Goal: Information Seeking & Learning: Check status

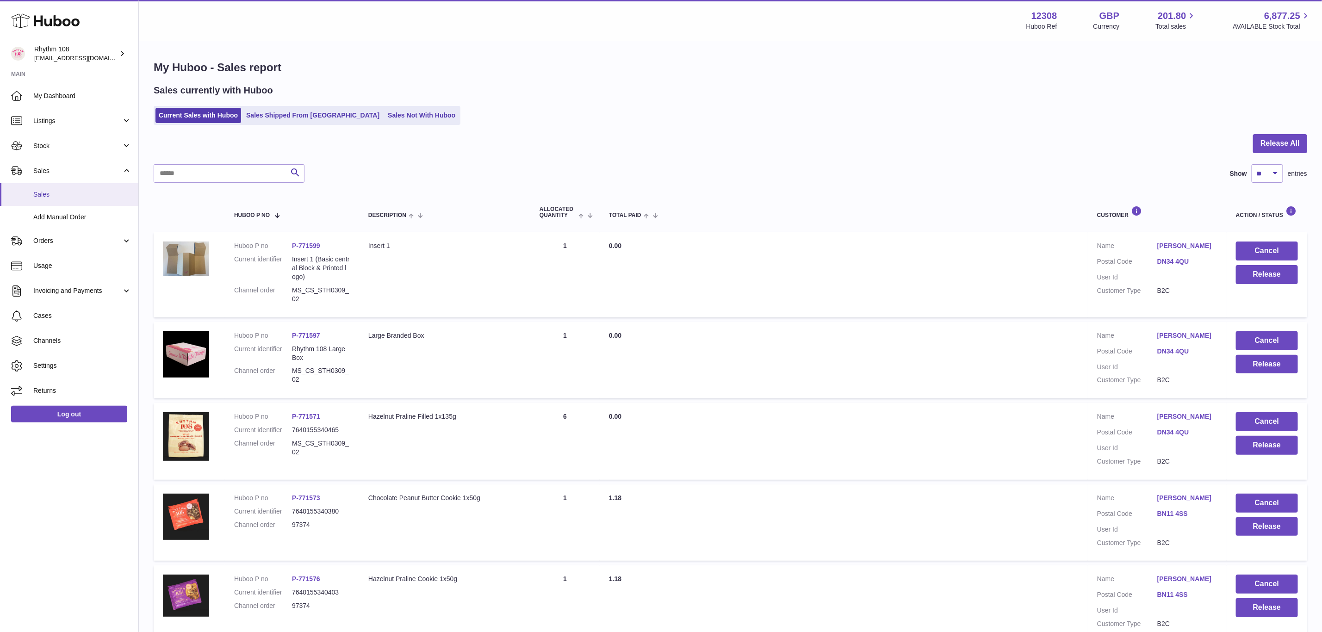
click at [50, 197] on span "Sales" at bounding box center [82, 194] width 98 height 9
click at [52, 151] on link "Stock" at bounding box center [69, 145] width 138 height 25
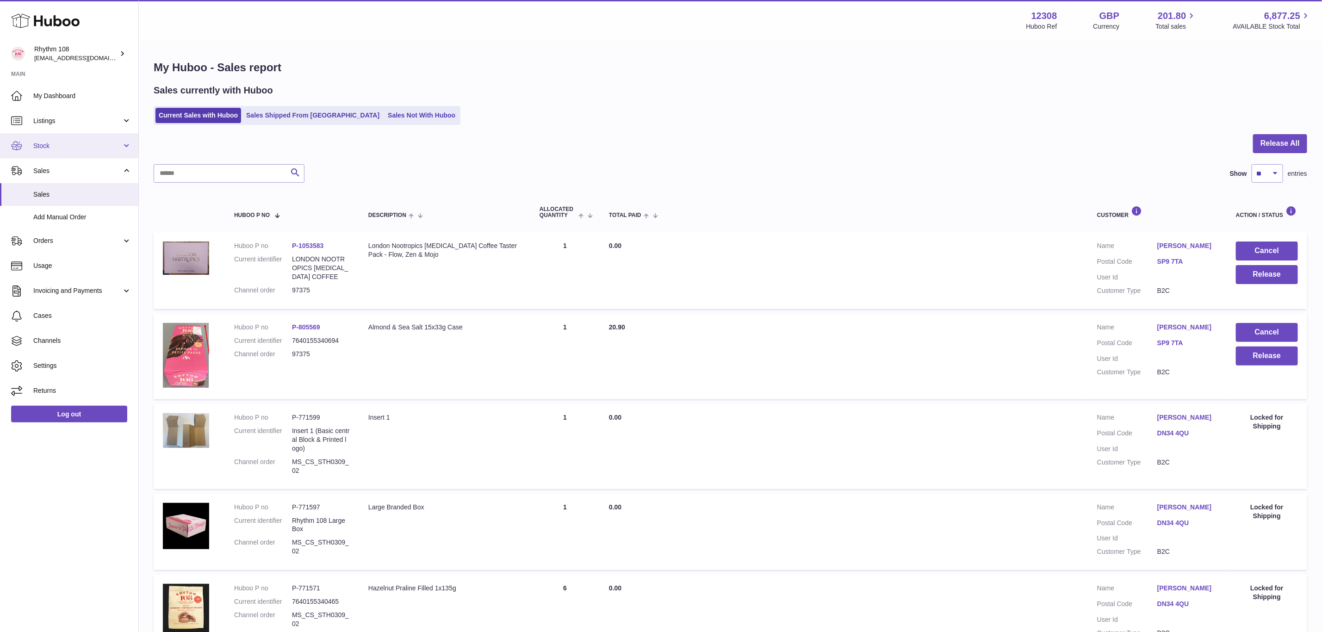
click at [53, 143] on span "Stock" at bounding box center [77, 146] width 88 height 9
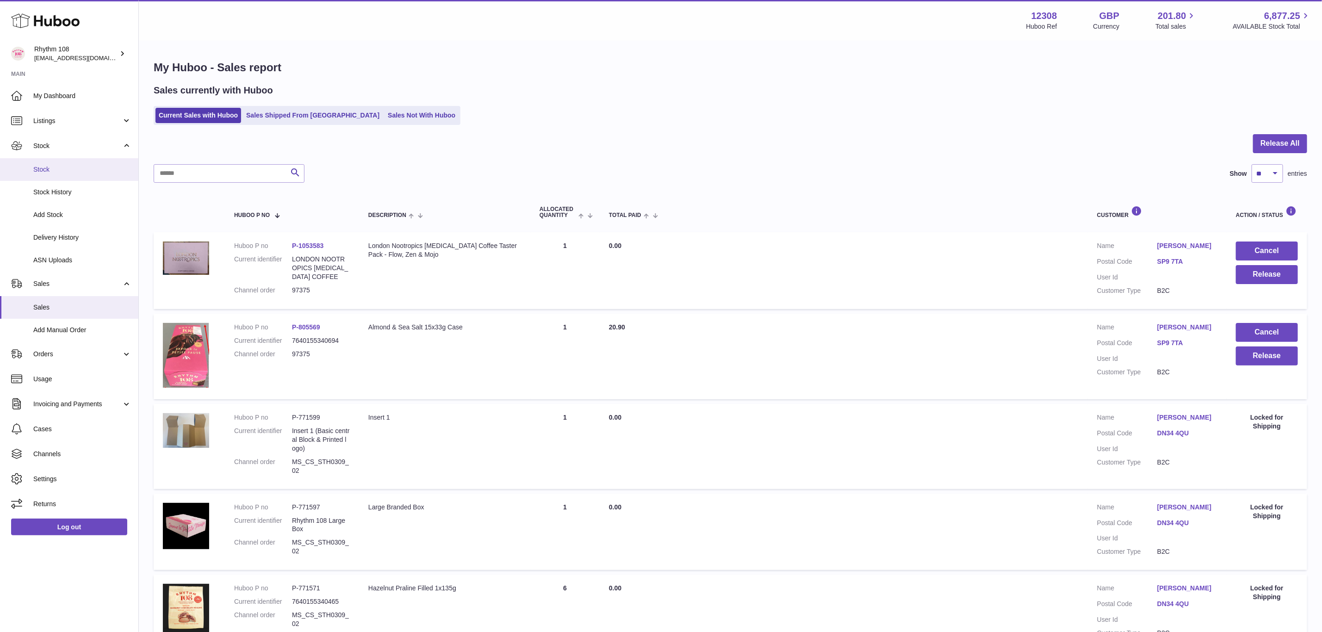
click at [52, 161] on link "Stock" at bounding box center [69, 169] width 138 height 23
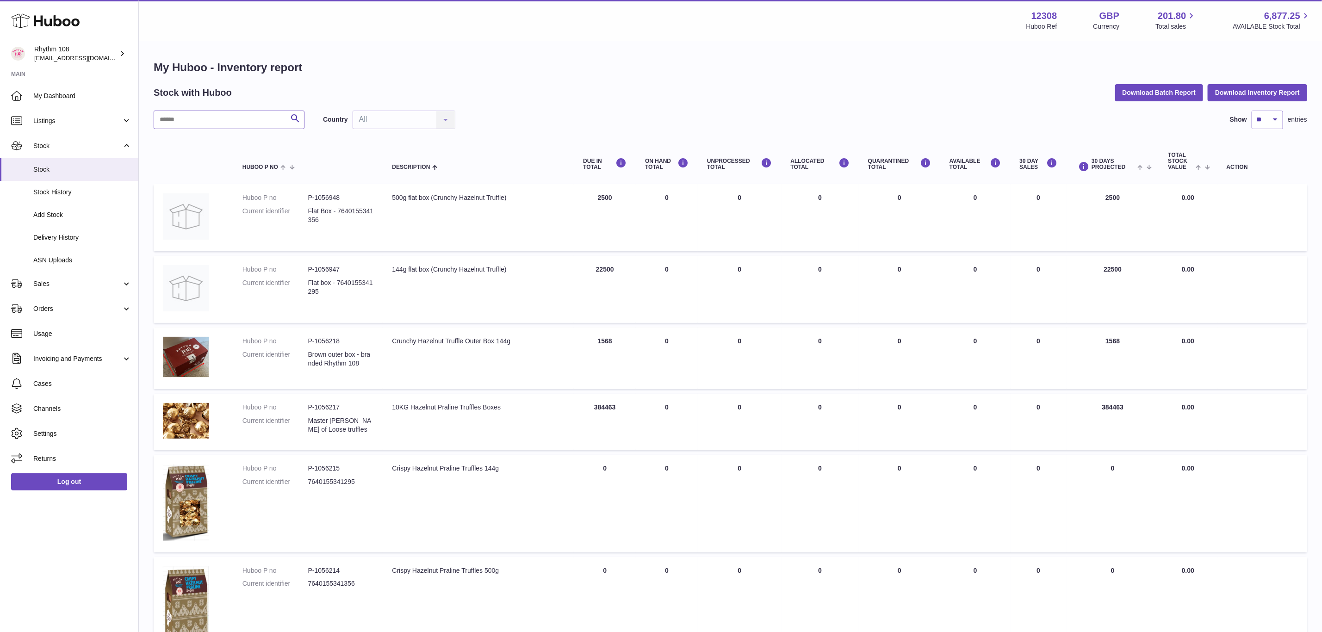
click at [218, 121] on input "text" at bounding box center [229, 120] width 151 height 19
type input "*"
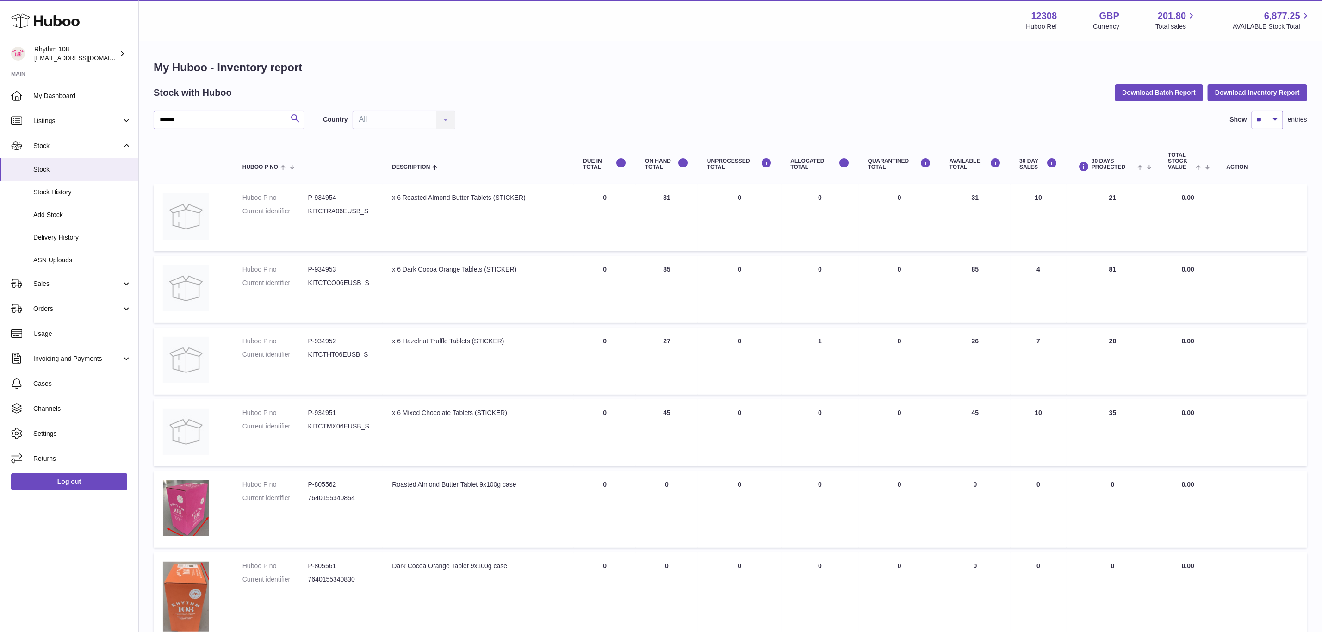
click at [292, 118] on icon "submit" at bounding box center [295, 119] width 11 height 12
click at [205, 115] on input "******" at bounding box center [229, 120] width 151 height 19
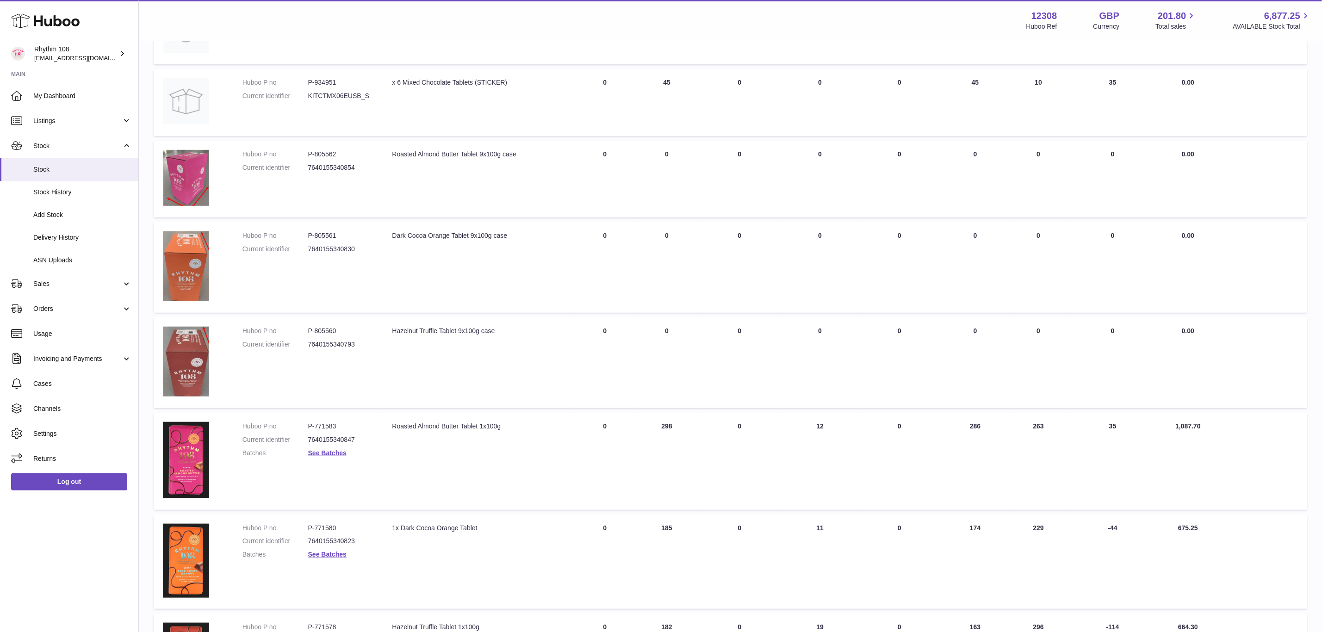
scroll to position [417, 0]
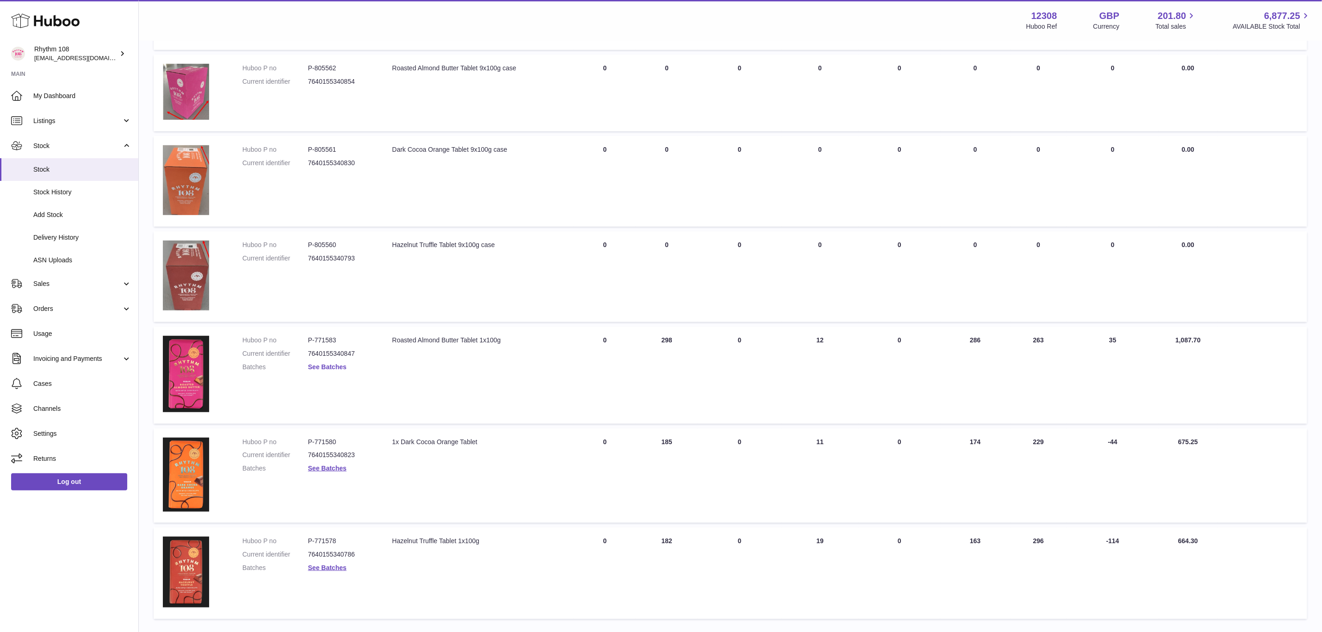
click at [317, 367] on link "See Batches" at bounding box center [327, 366] width 38 height 7
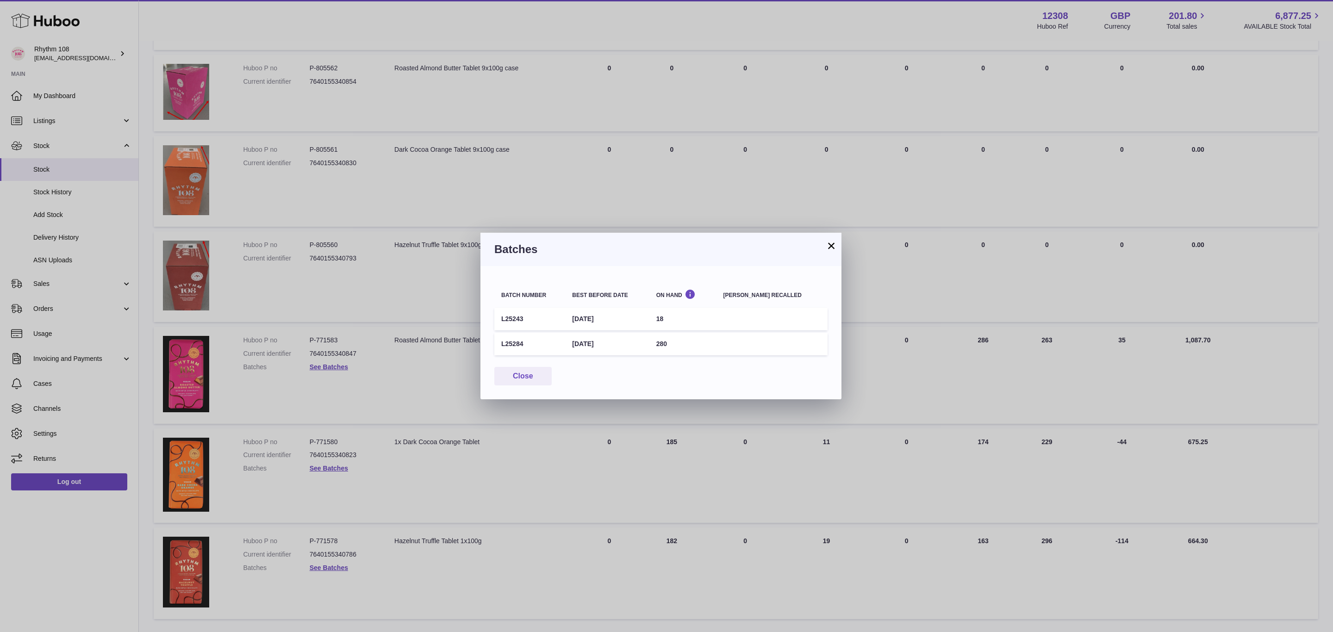
click at [335, 467] on div "× Batches Batch number Best before date On Hand Batch recalled L25243 11th Jul …" at bounding box center [666, 316] width 1333 height 632
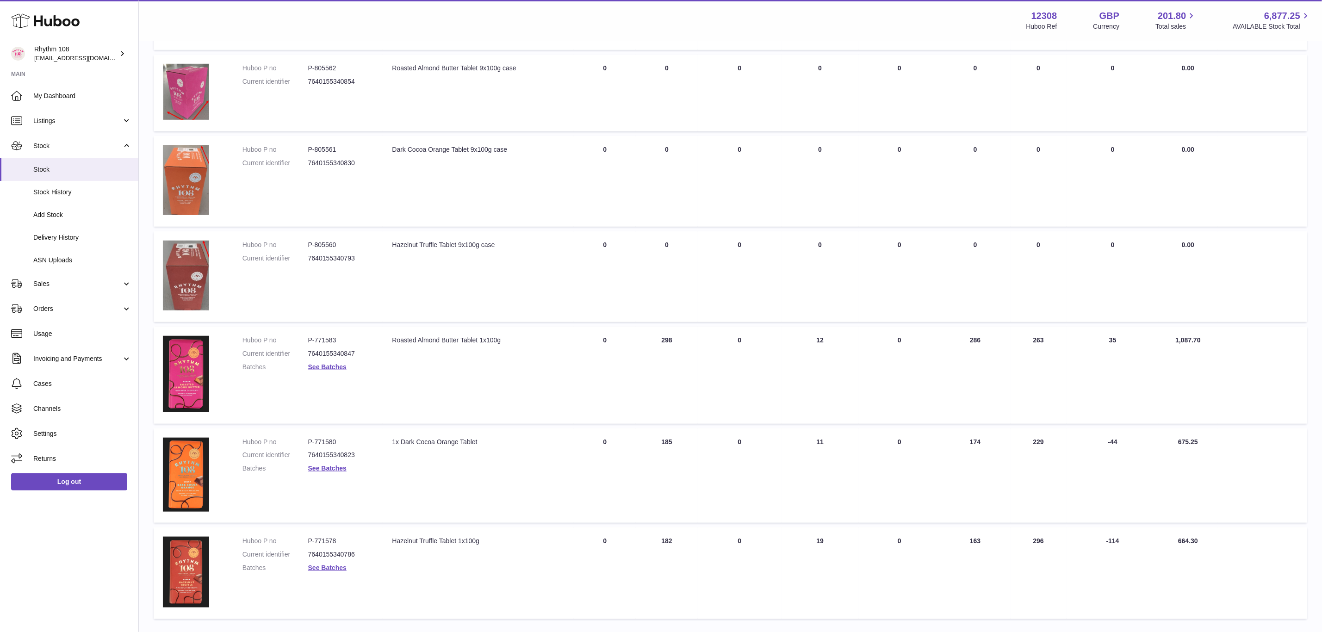
click at [335, 467] on link "See Batches" at bounding box center [327, 468] width 38 height 7
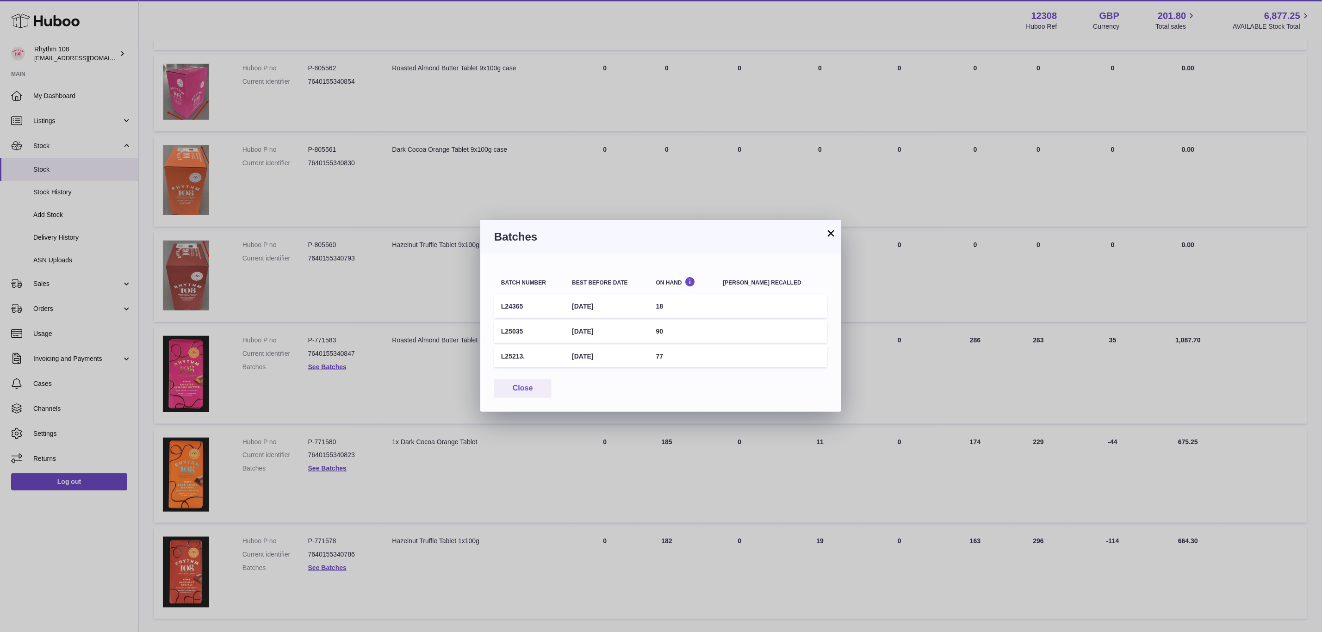
click at [326, 564] on div "× Batches Batch number Best before date On Hand Batch recalled L24365 6th Oct 2…" at bounding box center [661, 316] width 1322 height 632
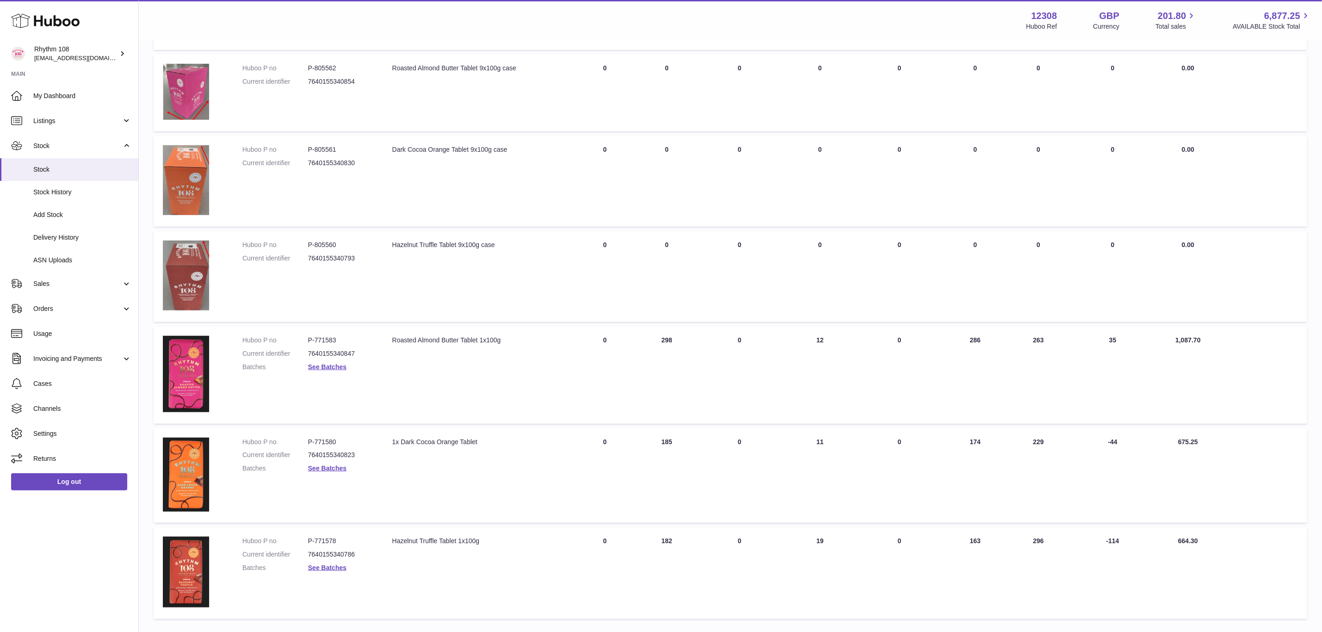
click at [326, 564] on link "See Batches" at bounding box center [327, 567] width 38 height 7
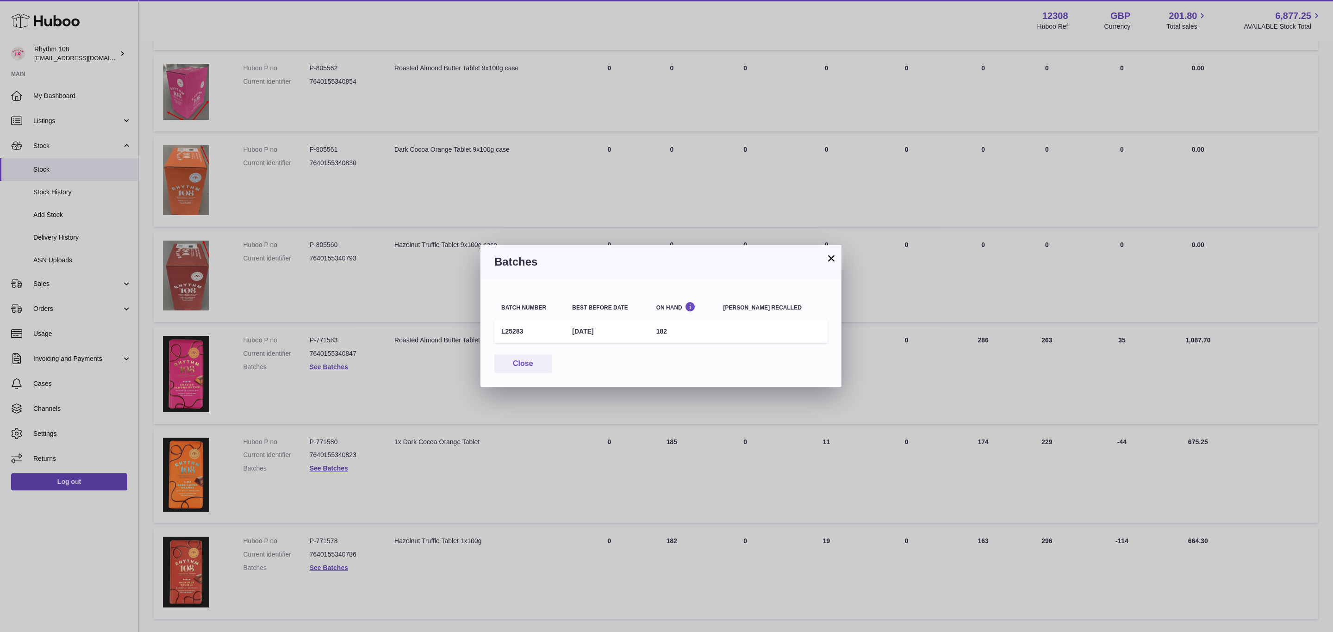
click at [830, 257] on button "×" at bounding box center [831, 258] width 11 height 11
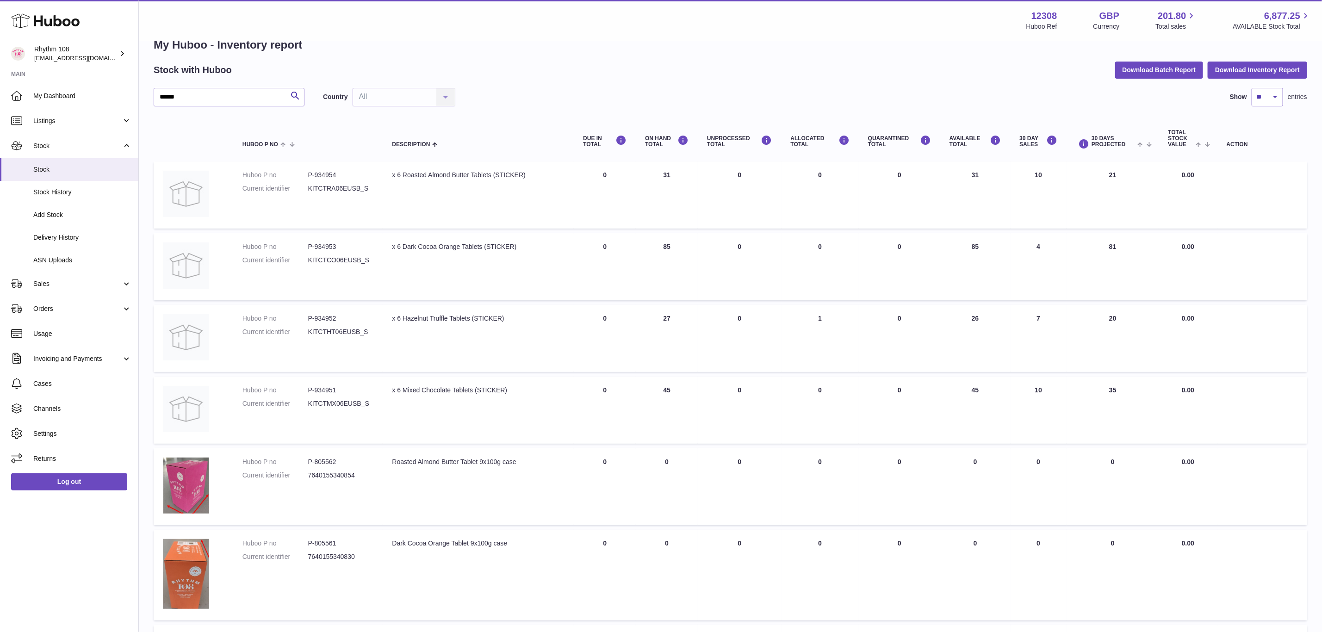
scroll to position [0, 0]
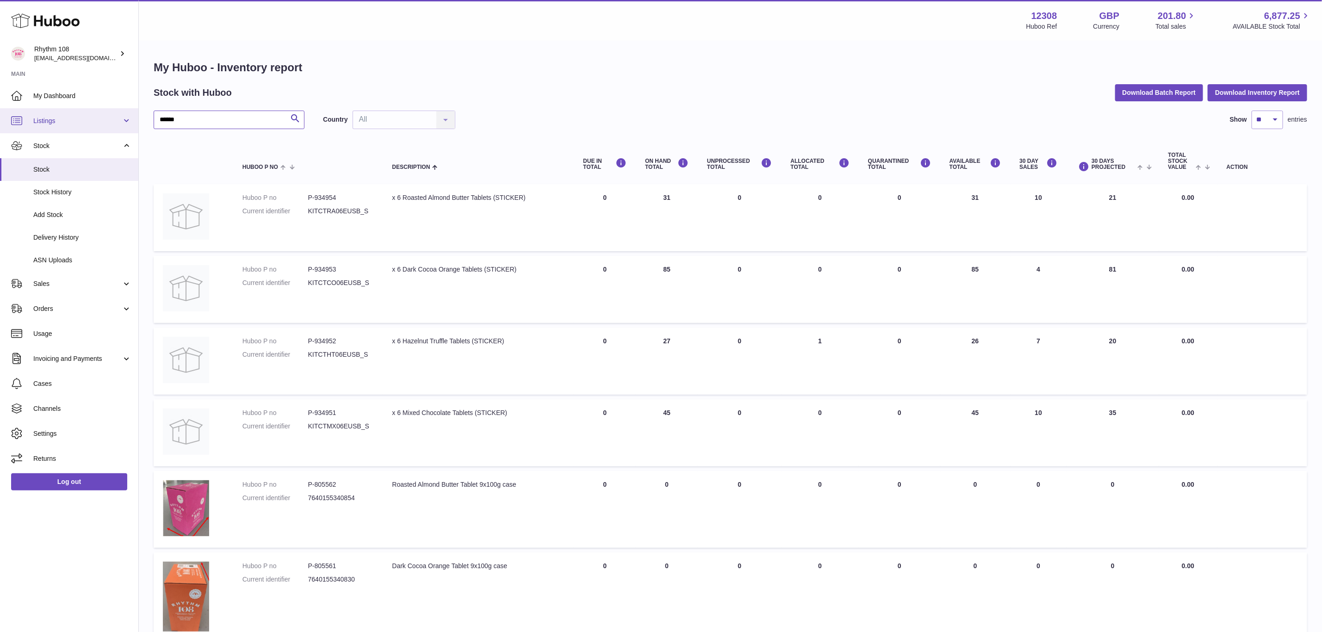
drag, startPoint x: 212, startPoint y: 116, endPoint x: 99, endPoint y: 110, distance: 113.5
click at [99, 110] on div "Huboo Rhythm 108 orders@rhythm108.com Main My Dashboard Listings Not with Huboo…" at bounding box center [661, 557] width 1322 height 1114
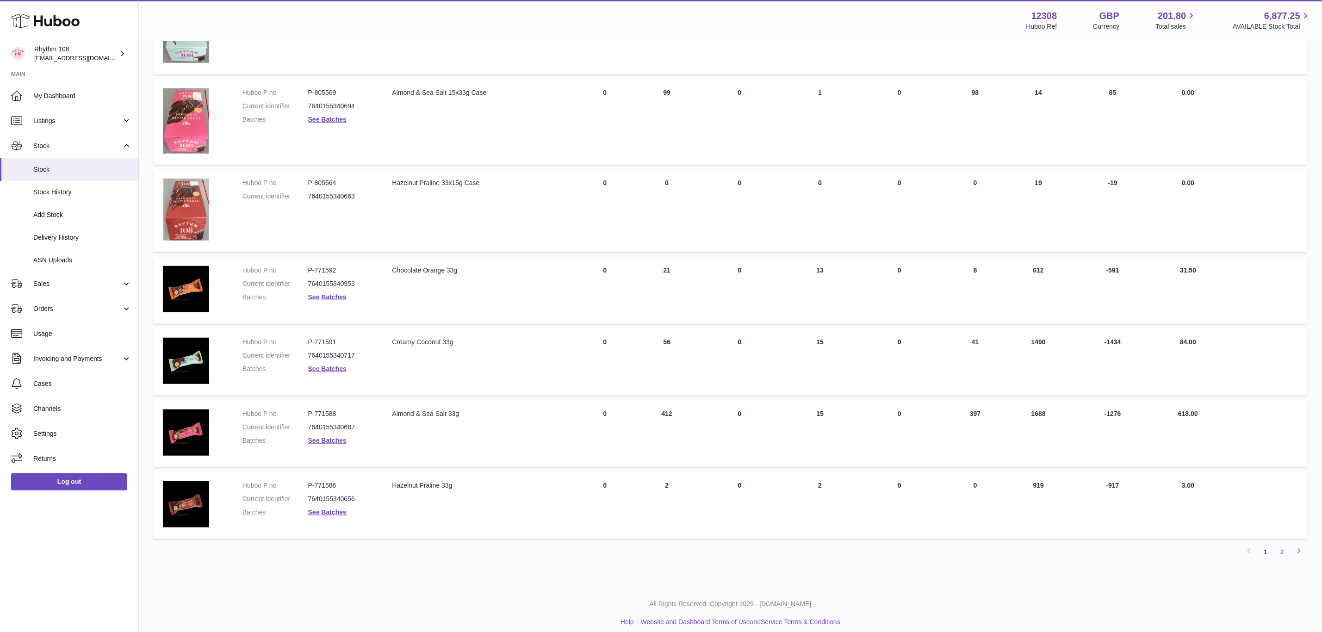
scroll to position [410, 0]
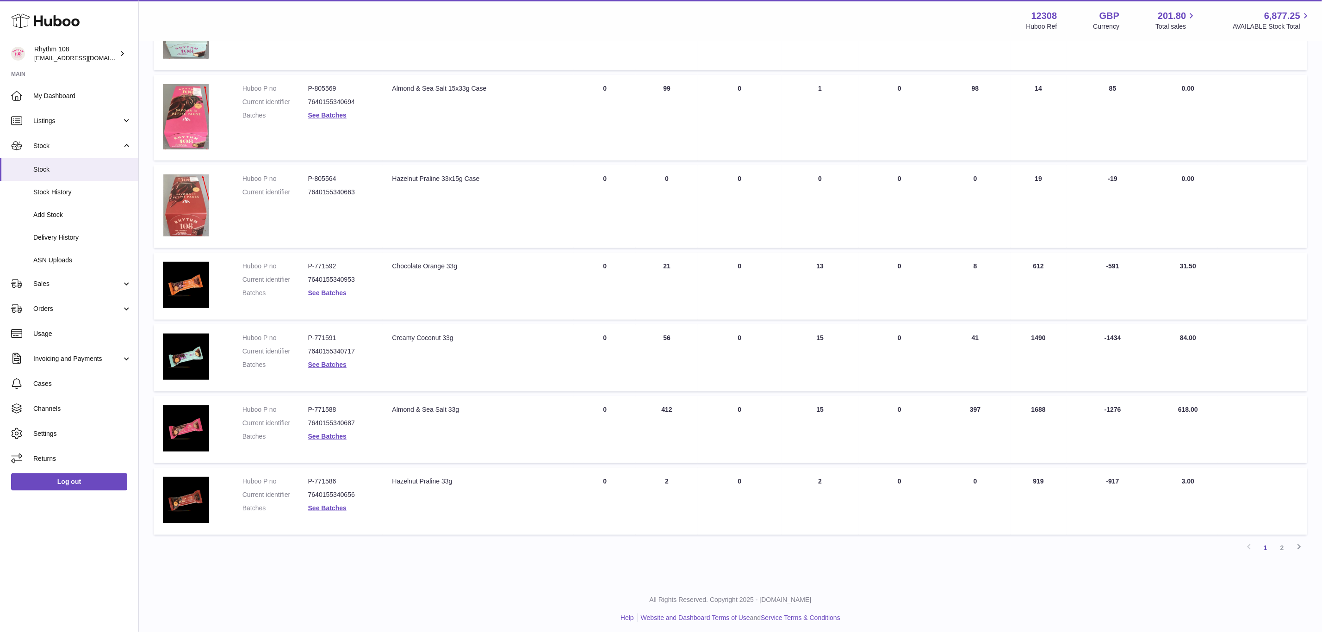
click at [332, 292] on link "See Batches" at bounding box center [327, 292] width 38 height 7
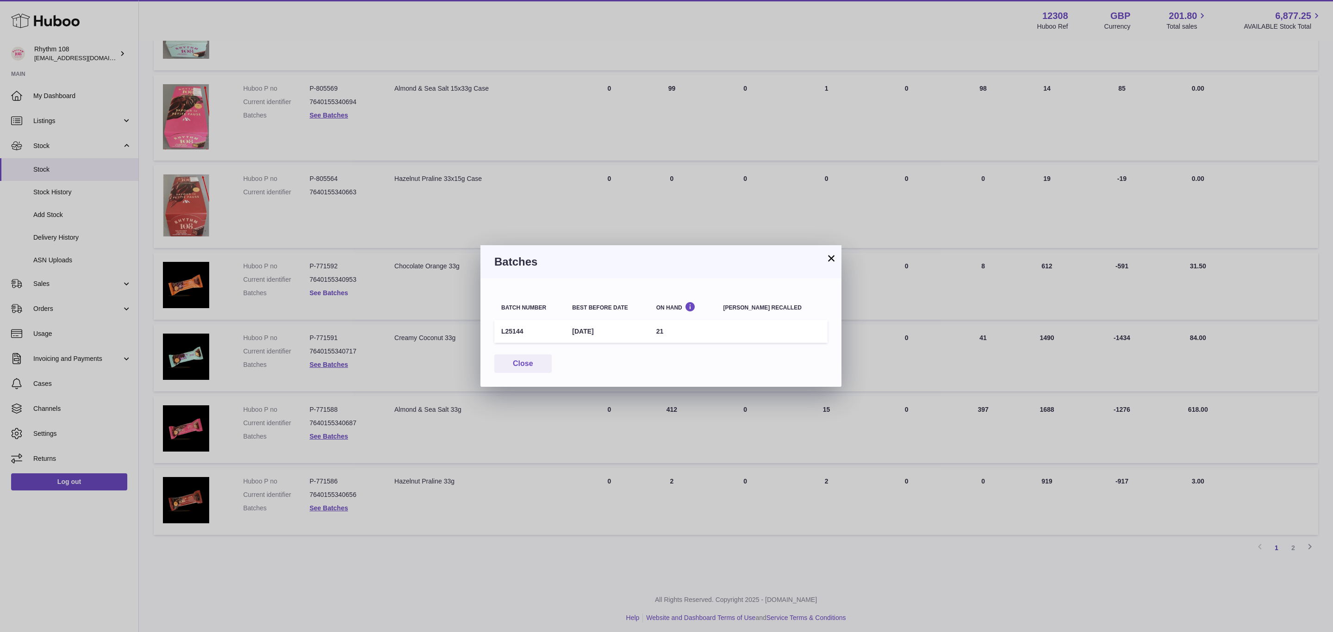
click at [332, 292] on div "× Batches Batch number Best before date On Hand Batch recalled L25144 3rd May 2…" at bounding box center [666, 316] width 1333 height 632
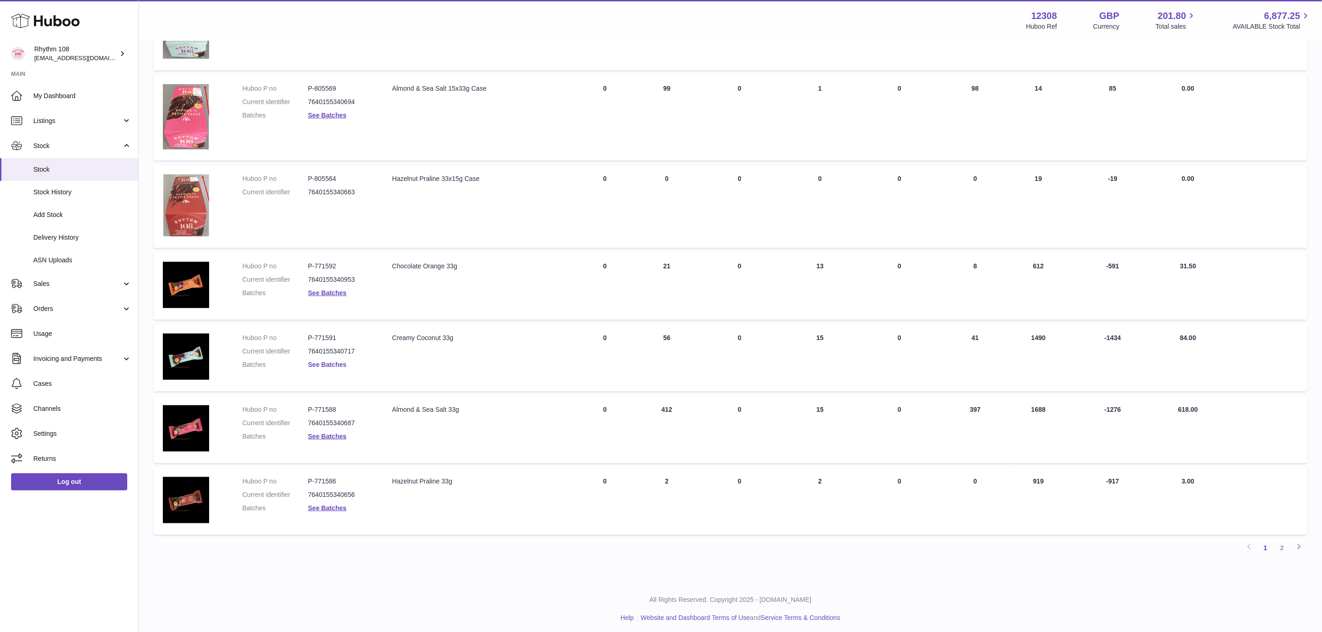
click at [322, 361] on link "See Batches" at bounding box center [327, 364] width 38 height 7
click at [322, 359] on div at bounding box center [666, 316] width 1333 height 632
click at [317, 433] on link "See Batches" at bounding box center [327, 436] width 38 height 7
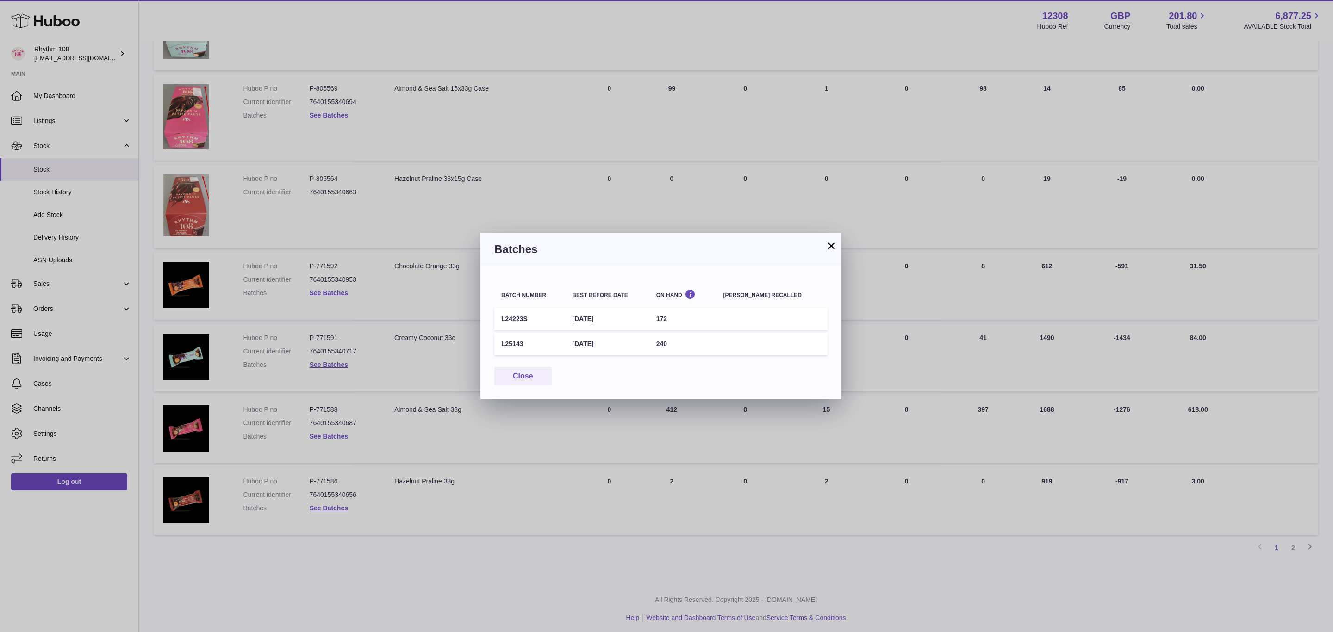
click at [317, 432] on div "× Batches Batch number Best before date On Hand Batch recalled L24223S 28th Dec…" at bounding box center [666, 316] width 1333 height 632
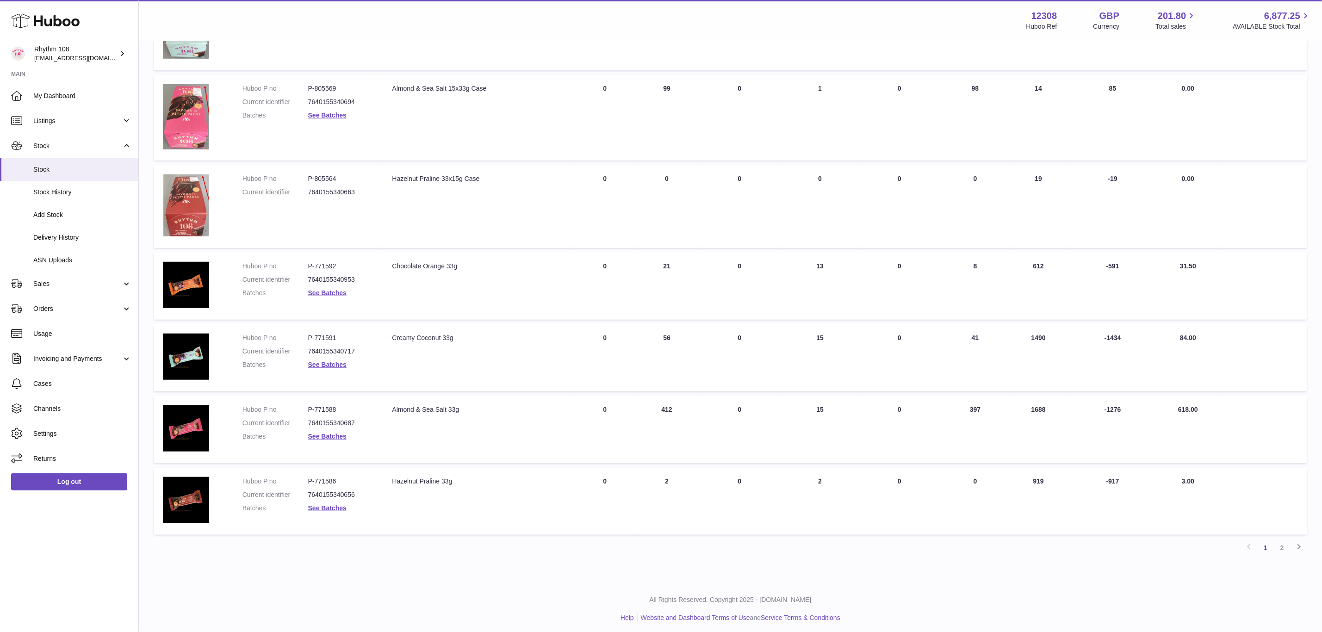
click at [332, 438] on dl "Huboo P no P-771588 Current identifier 7640155340687 Batches See Batches" at bounding box center [308, 425] width 131 height 40
click at [332, 434] on link "See Batches" at bounding box center [327, 436] width 38 height 7
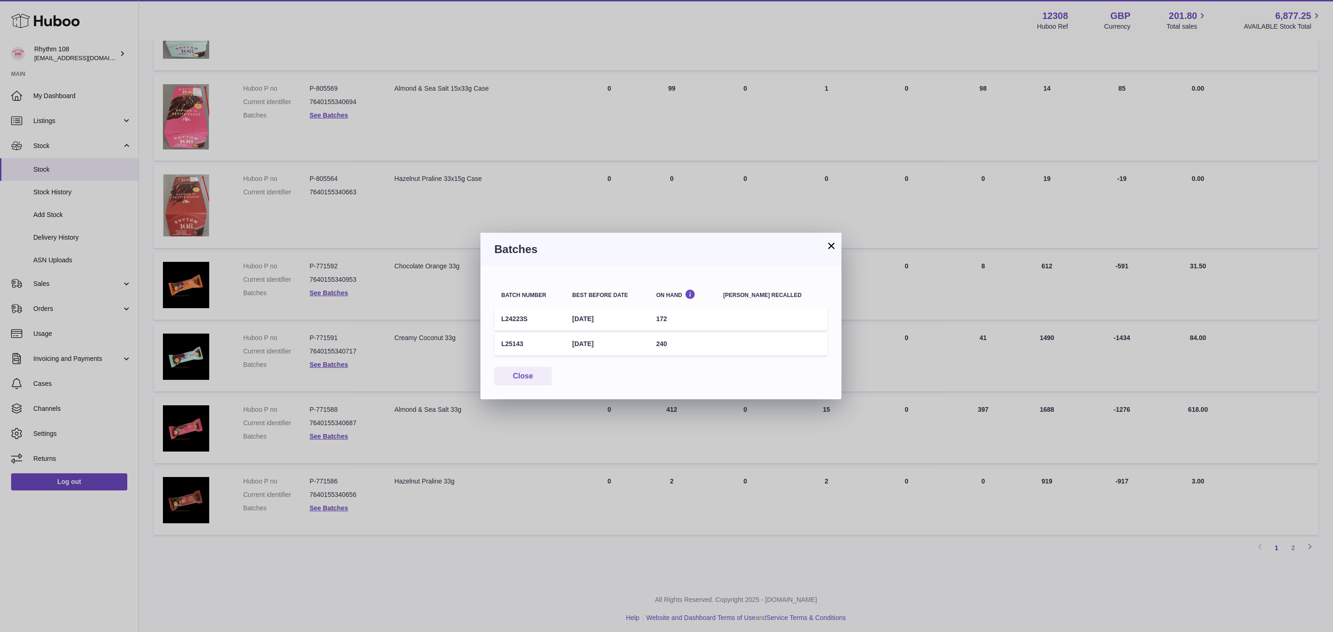
click at [318, 435] on div "× Batches Batch number Best before date On Hand Batch recalled L24223S 28th Dec…" at bounding box center [666, 316] width 1333 height 632
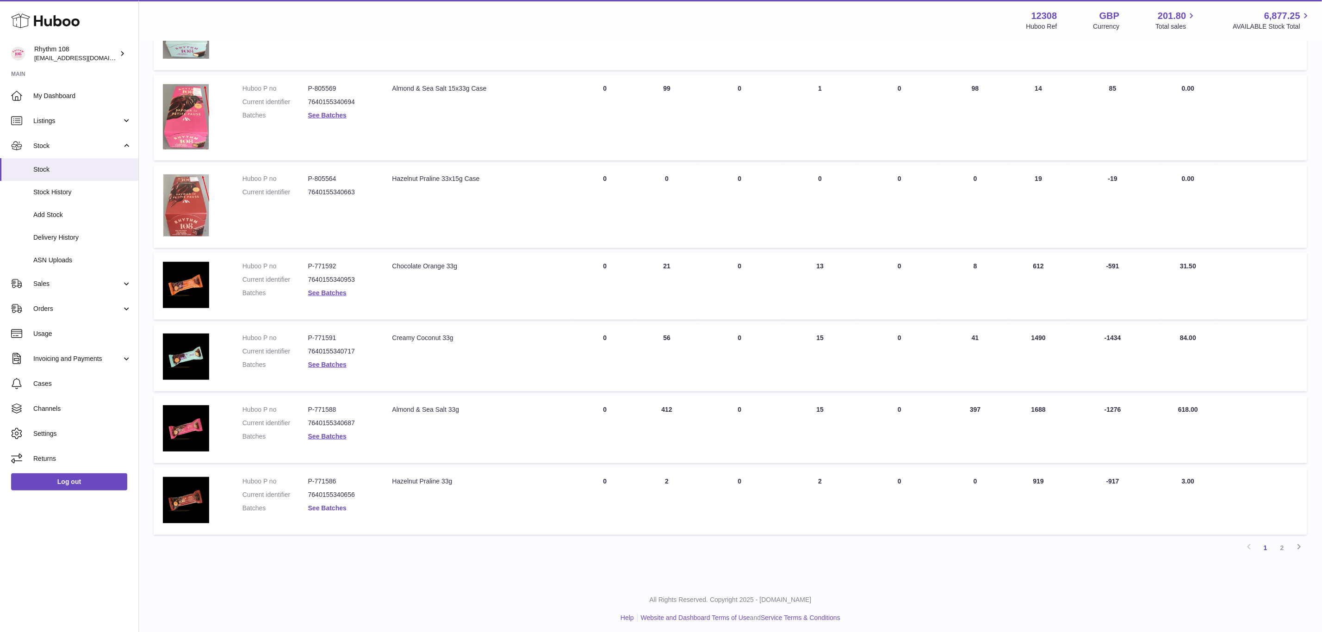
click at [322, 506] on link "See Batches" at bounding box center [327, 508] width 38 height 7
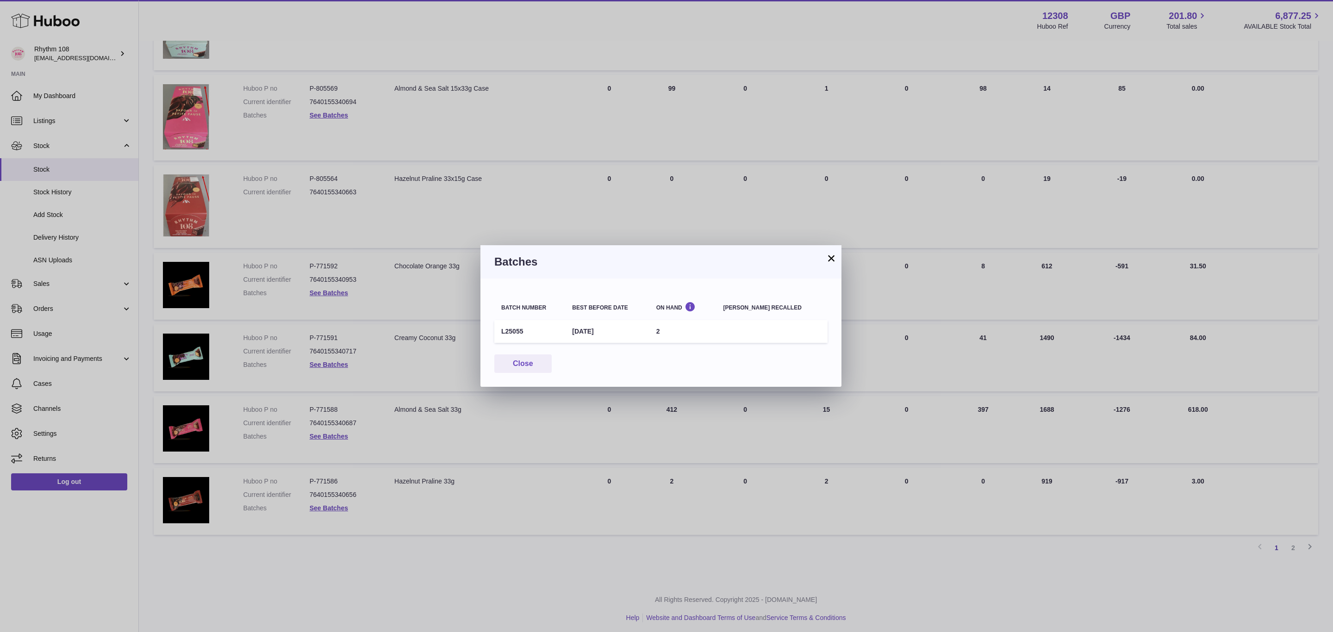
click at [323, 507] on div "× Batches Batch number Best before date On Hand Batch recalled L25055 3rd Mar 2…" at bounding box center [666, 316] width 1333 height 632
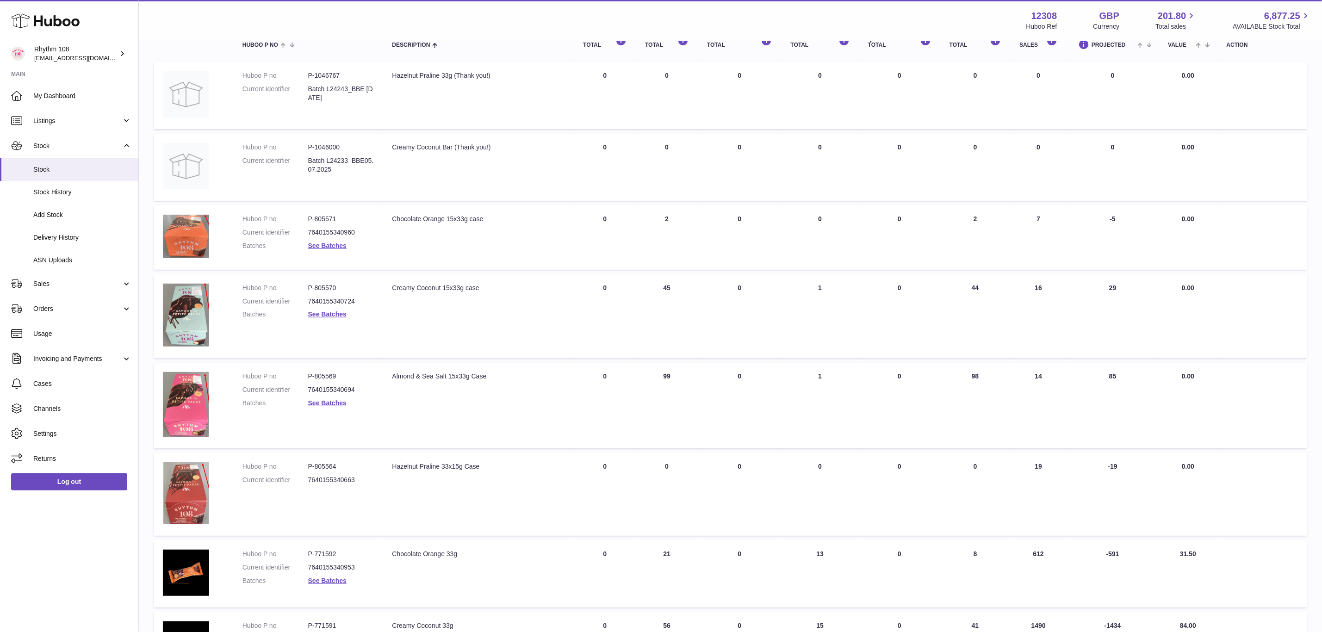
scroll to position [0, 0]
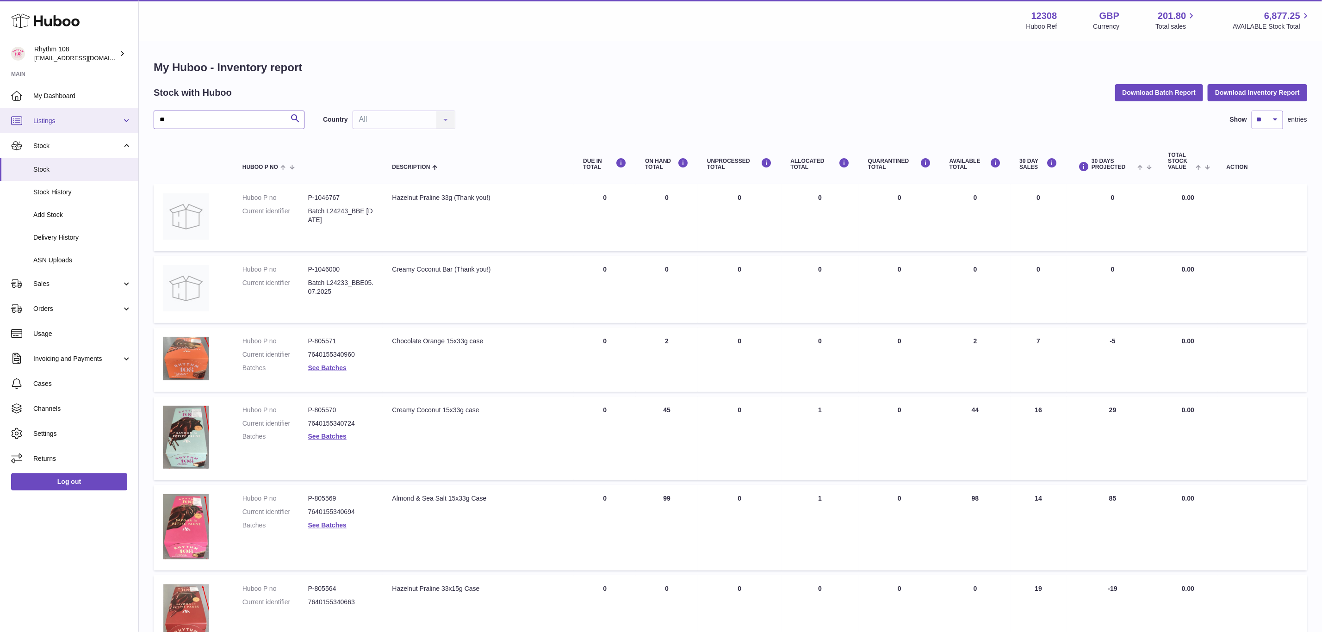
drag, startPoint x: 215, startPoint y: 122, endPoint x: 89, endPoint y: 118, distance: 126.0
click at [89, 118] on div "Huboo Rhythm 108 orders@rhythm108.com Main My Dashboard Listings Not with Huboo…" at bounding box center [661, 523] width 1322 height 1047
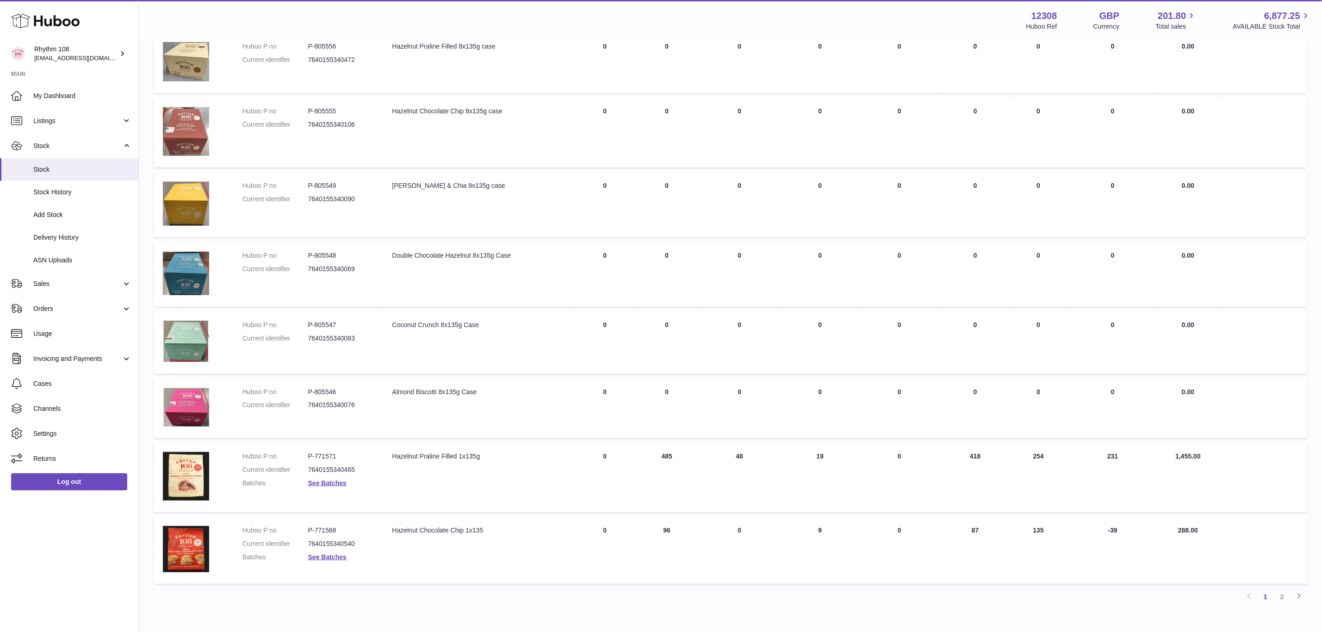
scroll to position [374, 0]
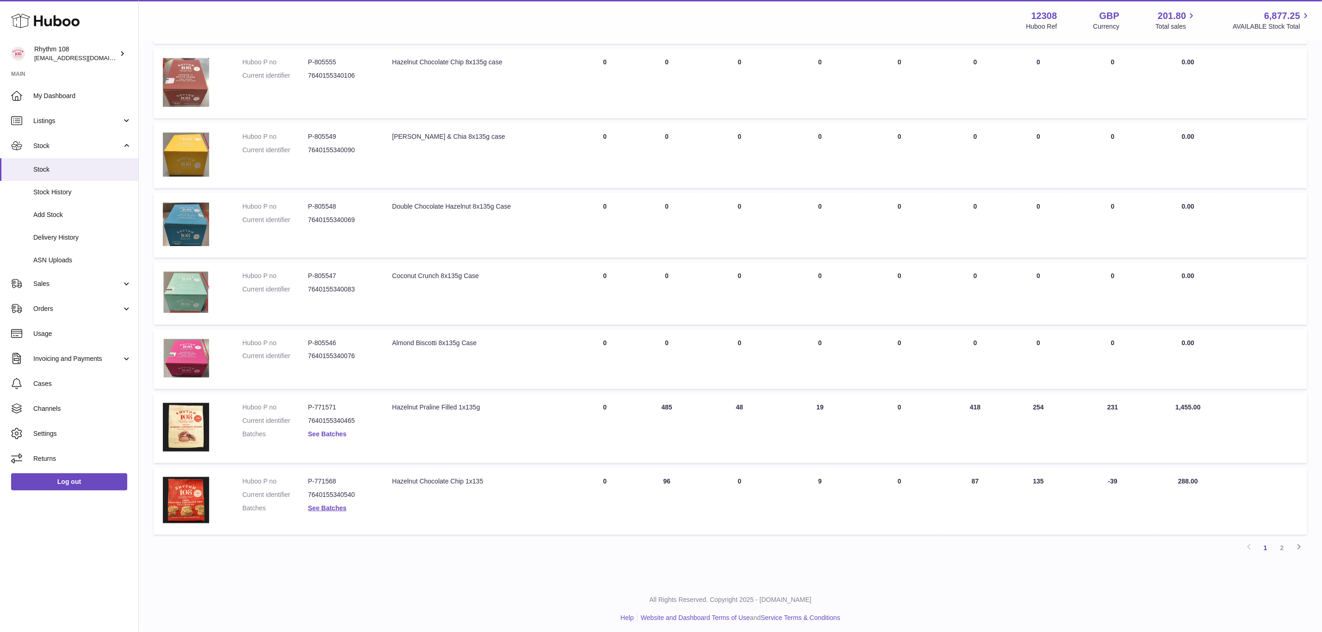
click at [333, 432] on link "See Batches" at bounding box center [327, 433] width 38 height 7
click at [337, 506] on div at bounding box center [661, 316] width 1322 height 632
click at [337, 505] on link "See Batches" at bounding box center [327, 508] width 38 height 7
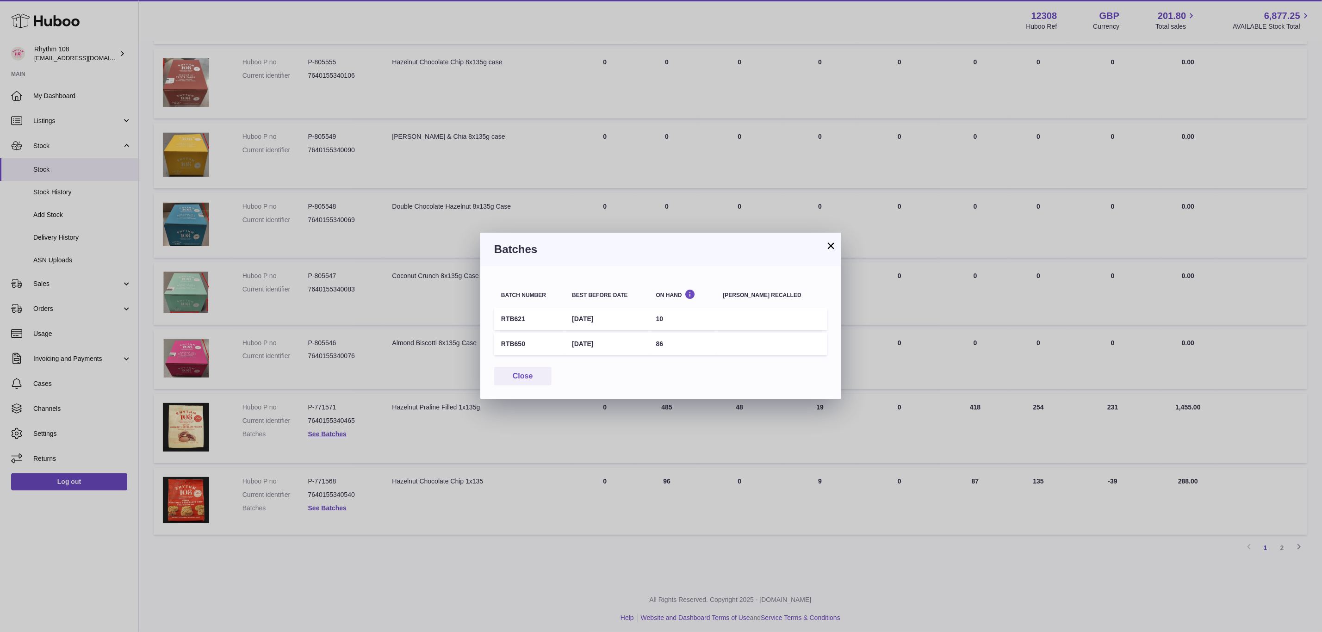
click at [337, 505] on div "× Batches Batch number Best before date On Hand Batch recalled RTB621 4th Dec 2…" at bounding box center [661, 316] width 1322 height 632
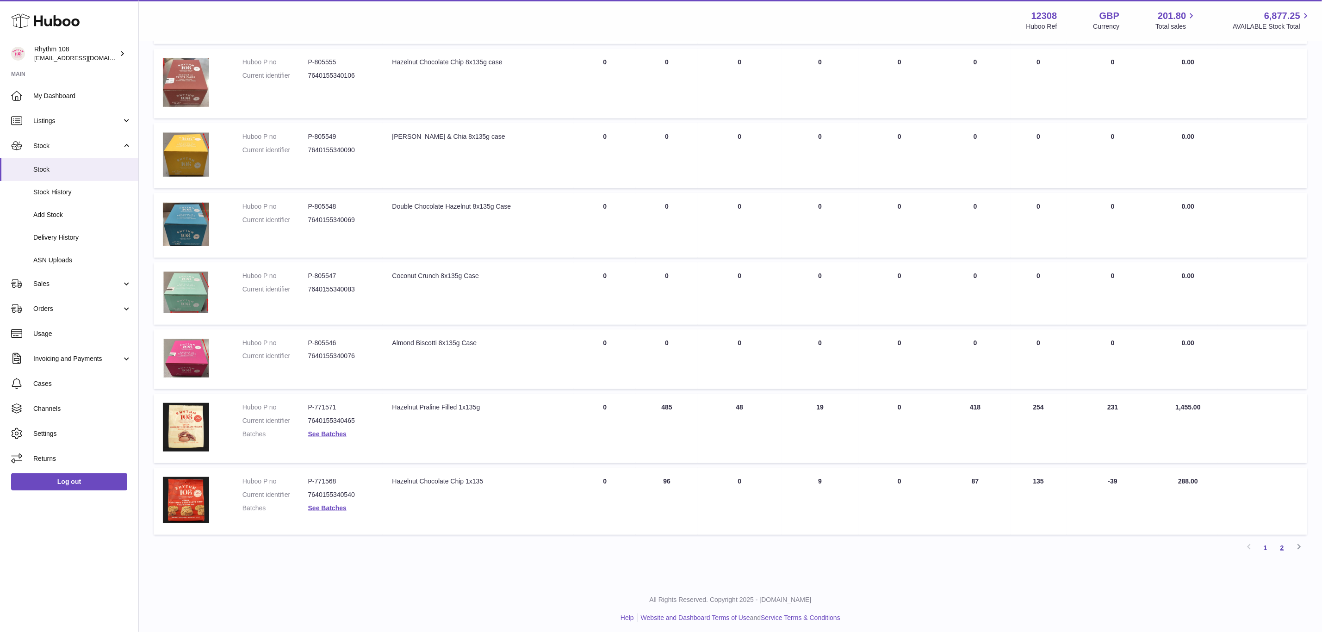
click at [1281, 540] on link "2" at bounding box center [1282, 548] width 17 height 17
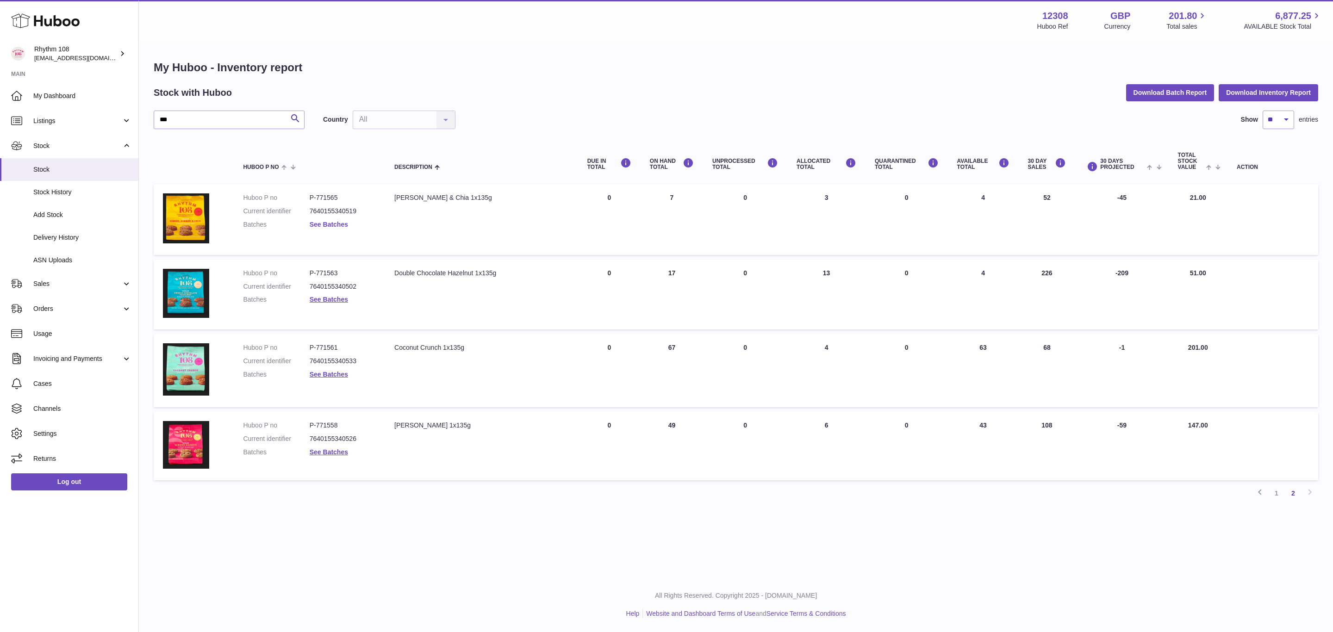
click at [332, 221] on link "See Batches" at bounding box center [329, 224] width 38 height 7
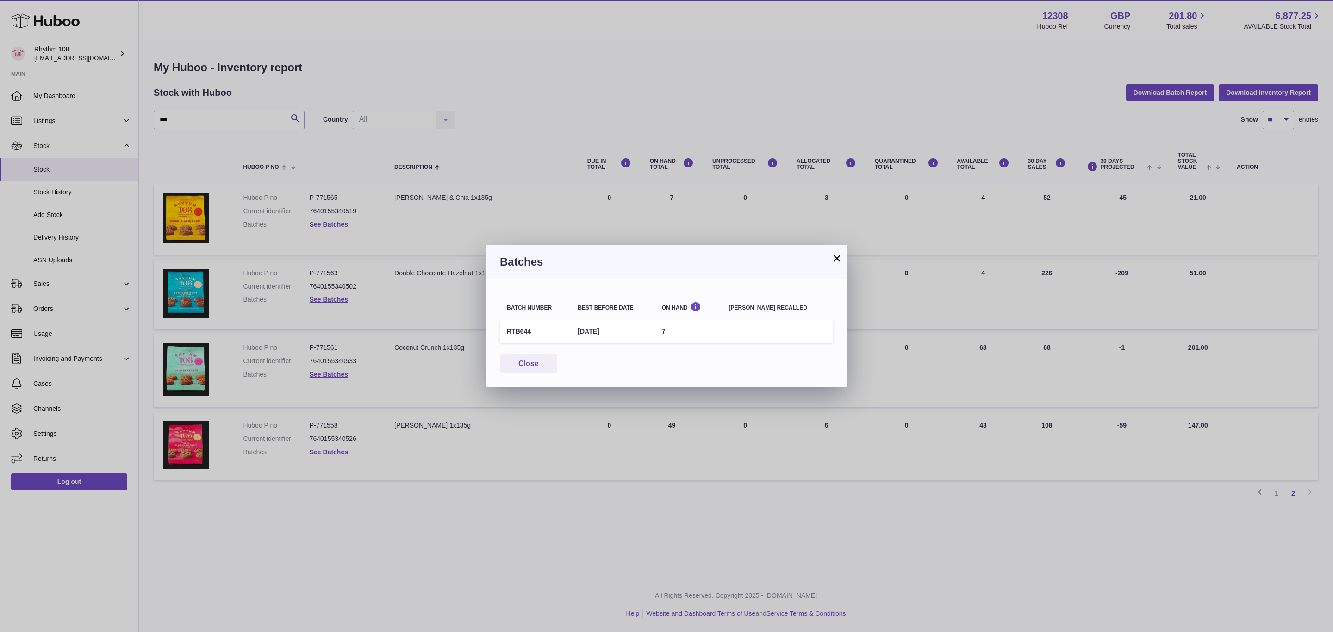
click at [332, 221] on div "× Batches Batch number Best before date On Hand Batch recalled RTB644 12th Apr …" at bounding box center [666, 316] width 1333 height 632
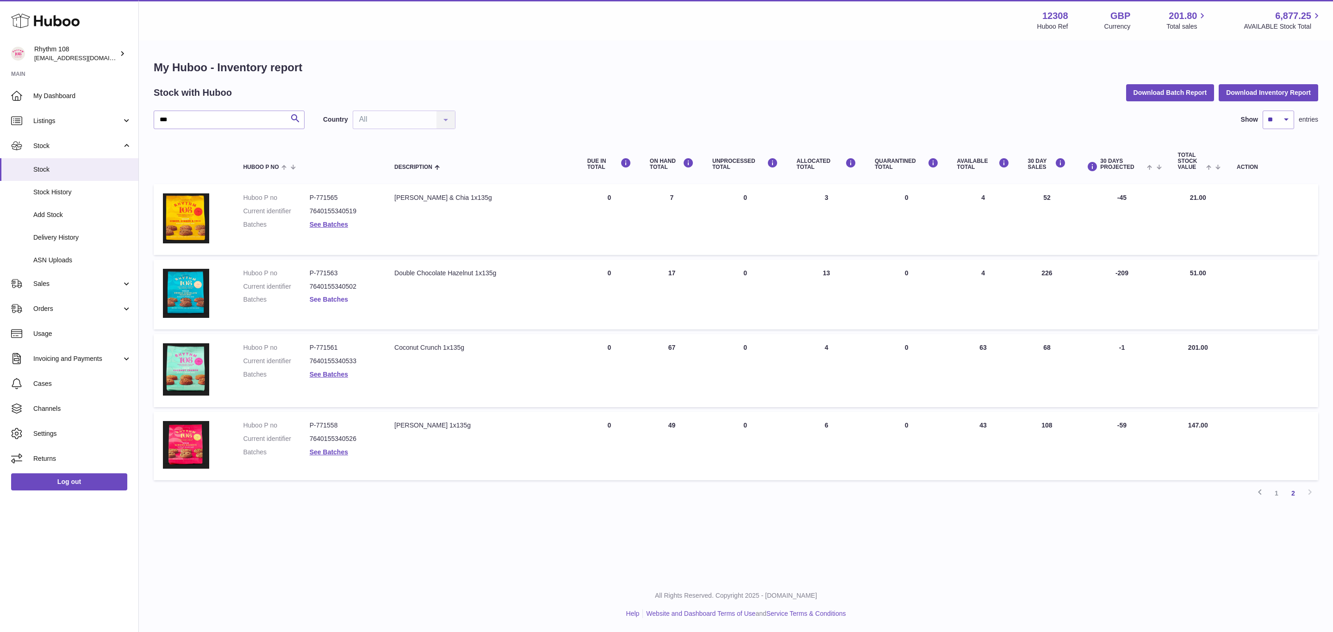
click at [326, 298] on link "See Batches" at bounding box center [329, 299] width 38 height 7
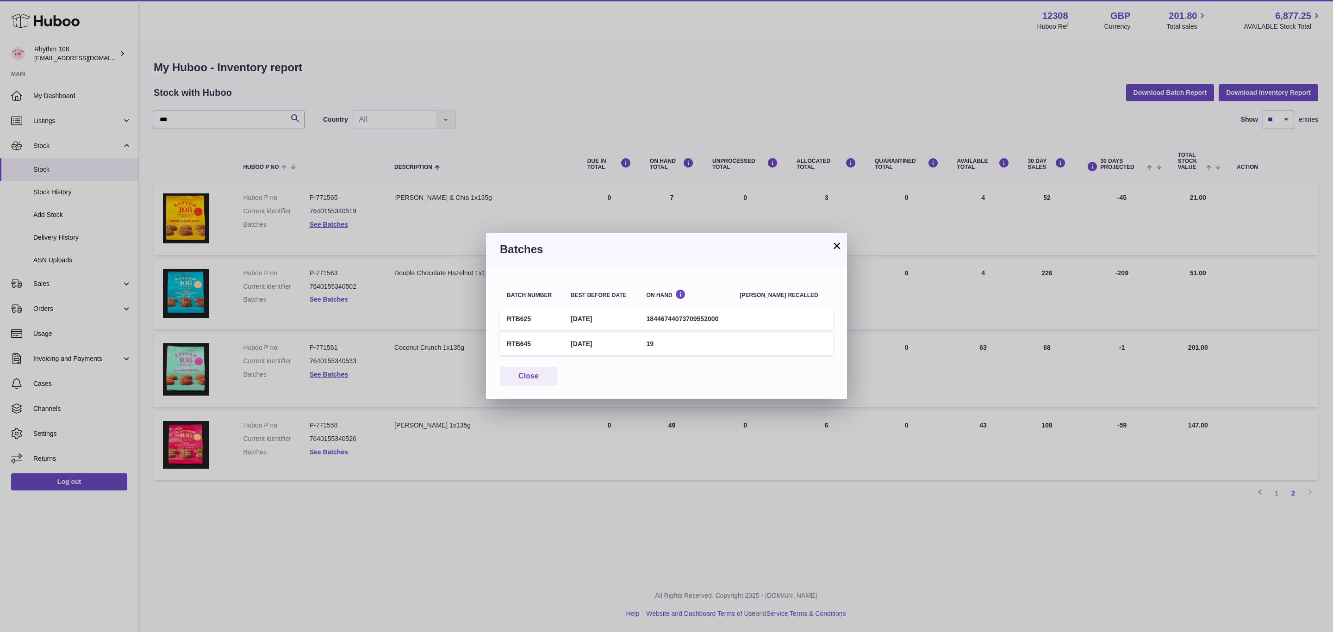
click at [326, 298] on div "× Batches Batch number Best before date On Hand Batch recalled RTB625 8th Dec 2…" at bounding box center [666, 316] width 1333 height 632
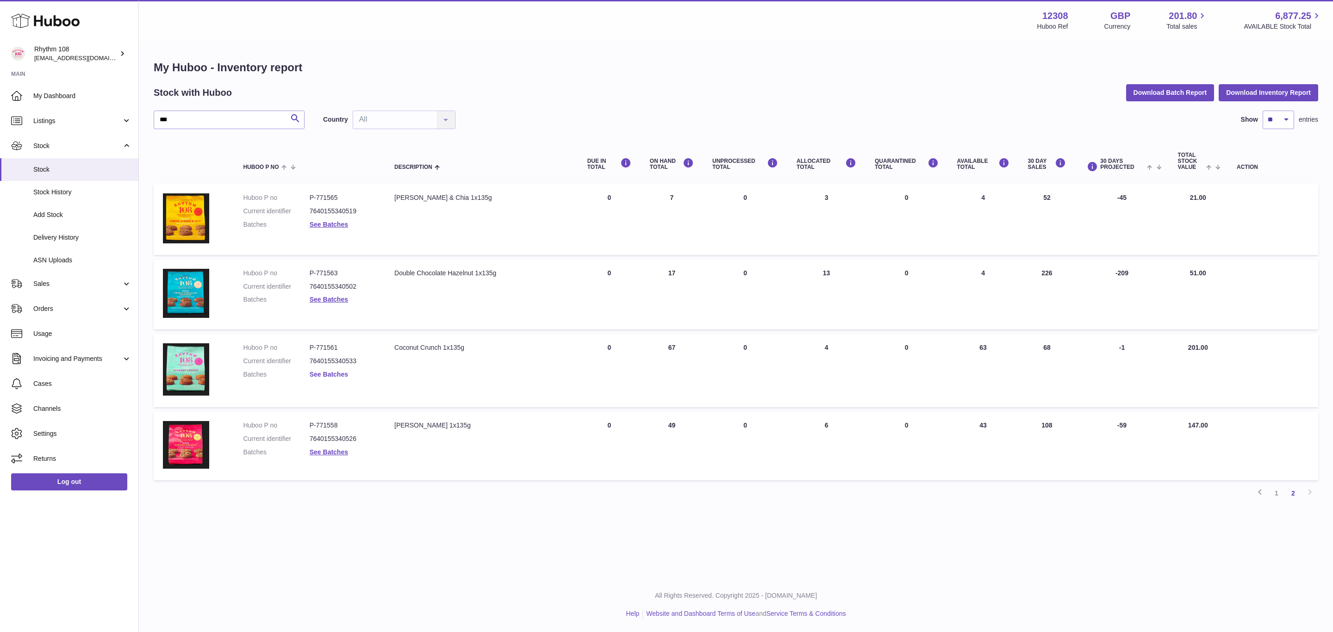
click at [327, 374] on link "See Batches" at bounding box center [329, 374] width 38 height 7
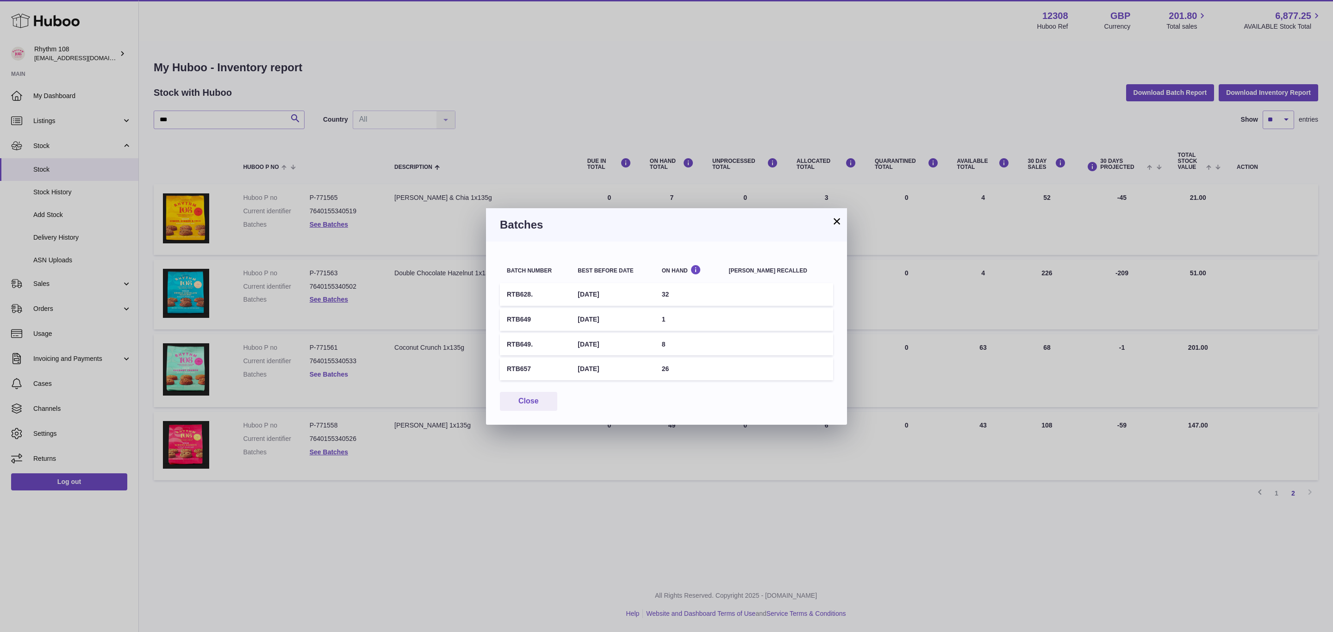
click at [327, 374] on div "× Batches Batch number Best before date On Hand Batch recalled RTB628. 2nd Jan …" at bounding box center [666, 316] width 1333 height 632
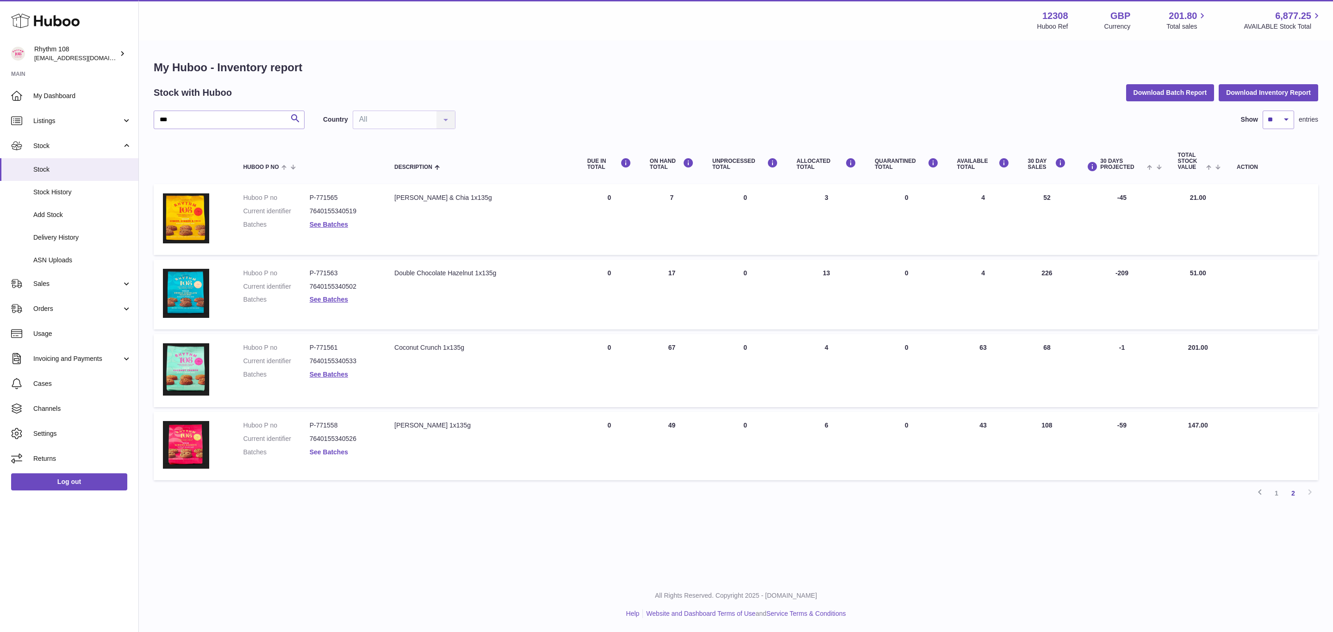
click at [328, 449] on link "See Batches" at bounding box center [329, 452] width 38 height 7
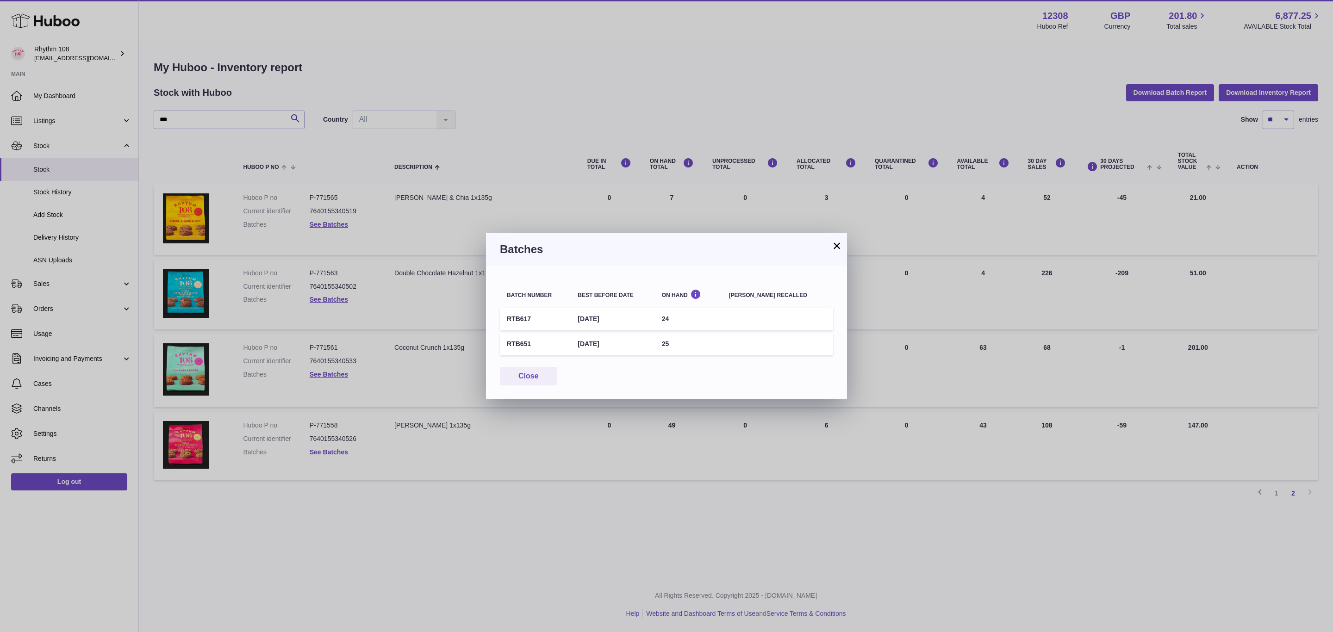
click at [328, 449] on div "× Batches Batch number Best before date On Hand Batch recalled RTB617 9th Nov 2…" at bounding box center [666, 316] width 1333 height 632
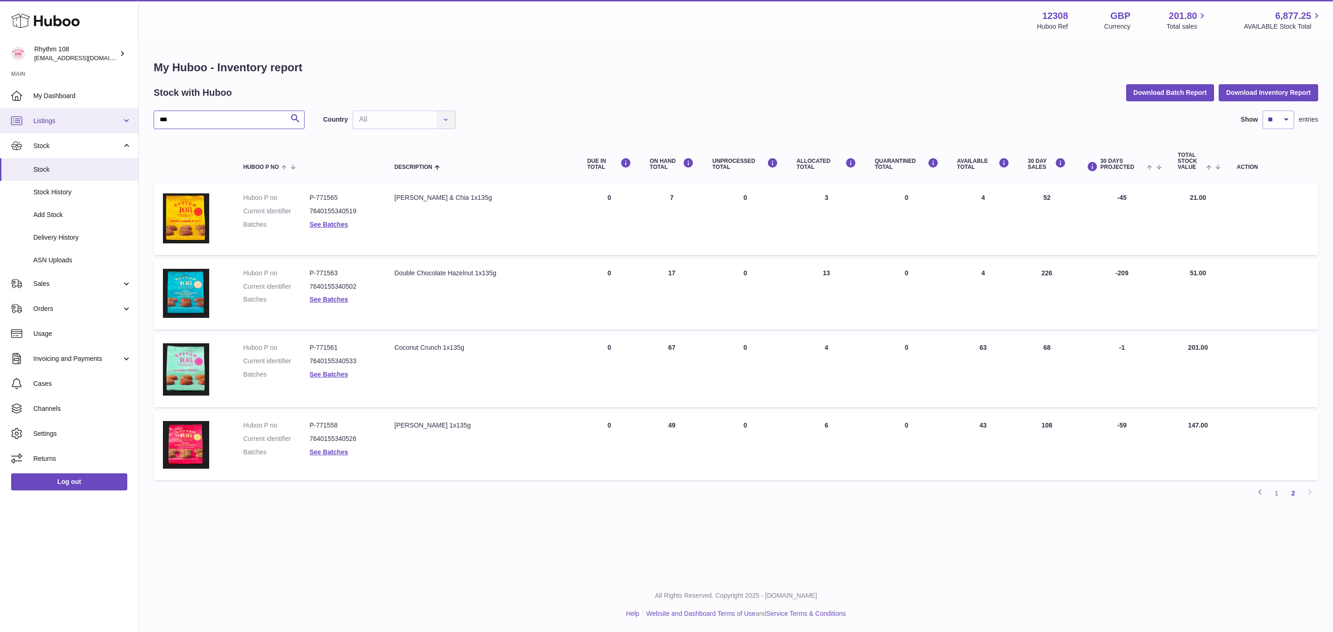
drag, startPoint x: 239, startPoint y: 121, endPoint x: 101, endPoint y: 112, distance: 137.8
click at [101, 112] on div "Huboo Rhythm 108 orders@rhythm108.com Main My Dashboard Listings Not with Huboo…" at bounding box center [666, 316] width 1333 height 632
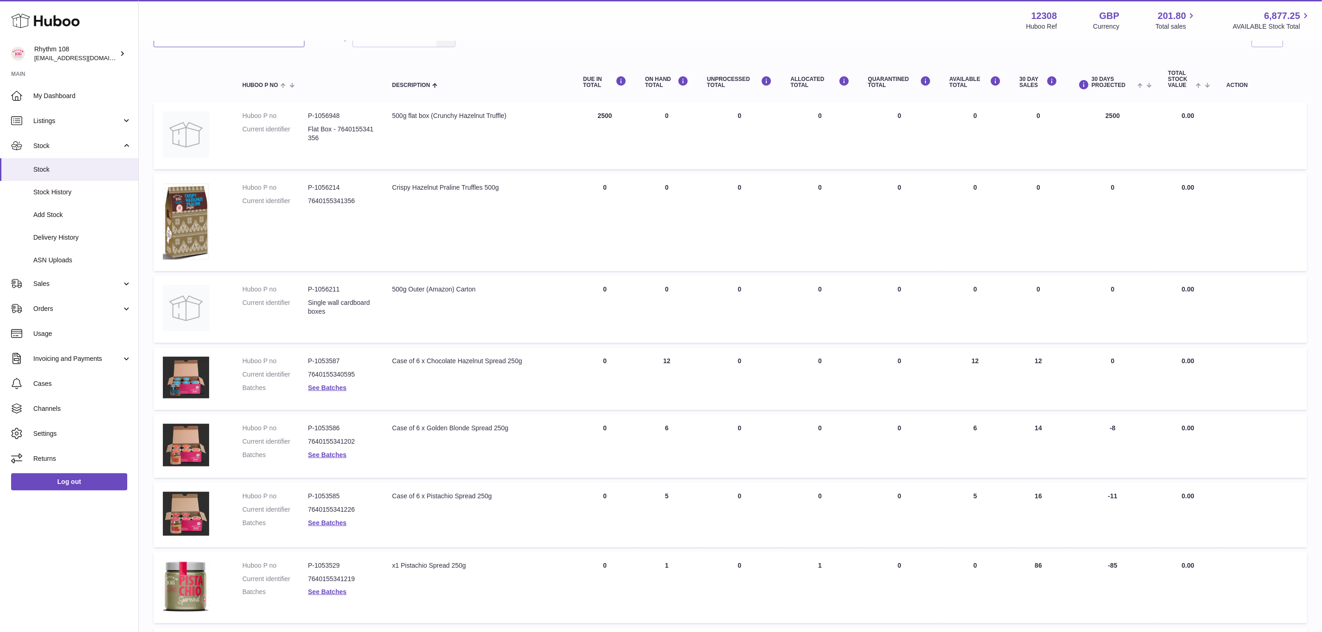
scroll to position [417, 0]
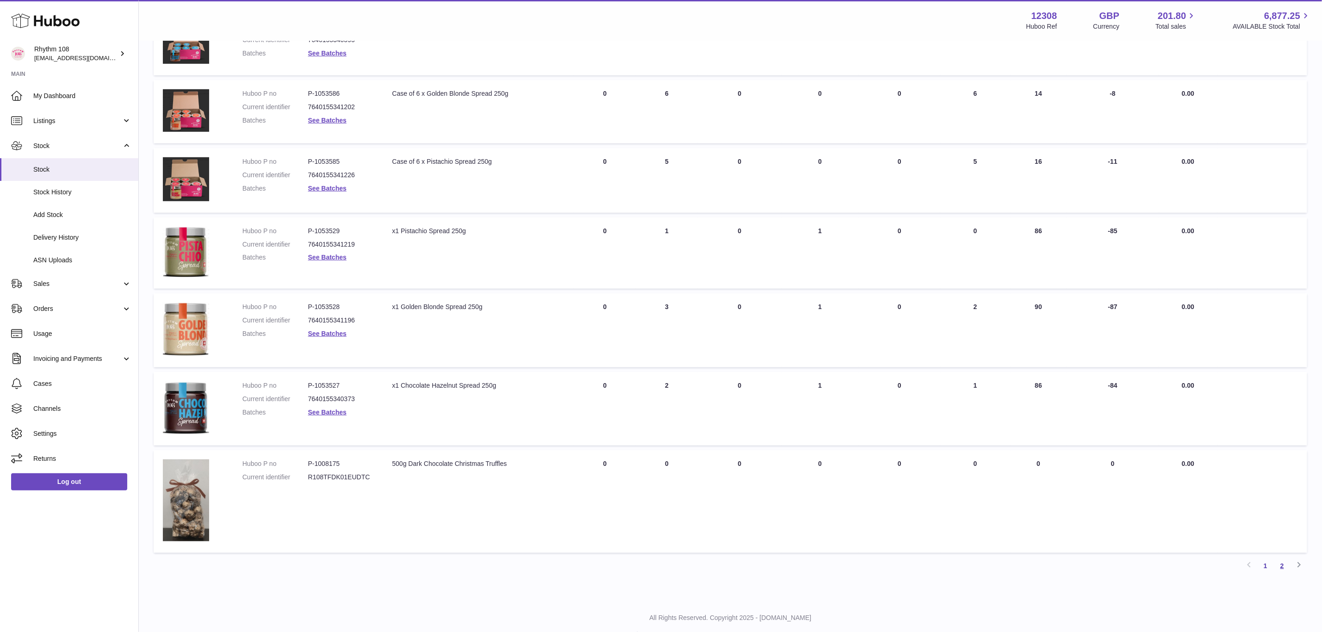
click at [1284, 564] on link "2" at bounding box center [1282, 566] width 17 height 17
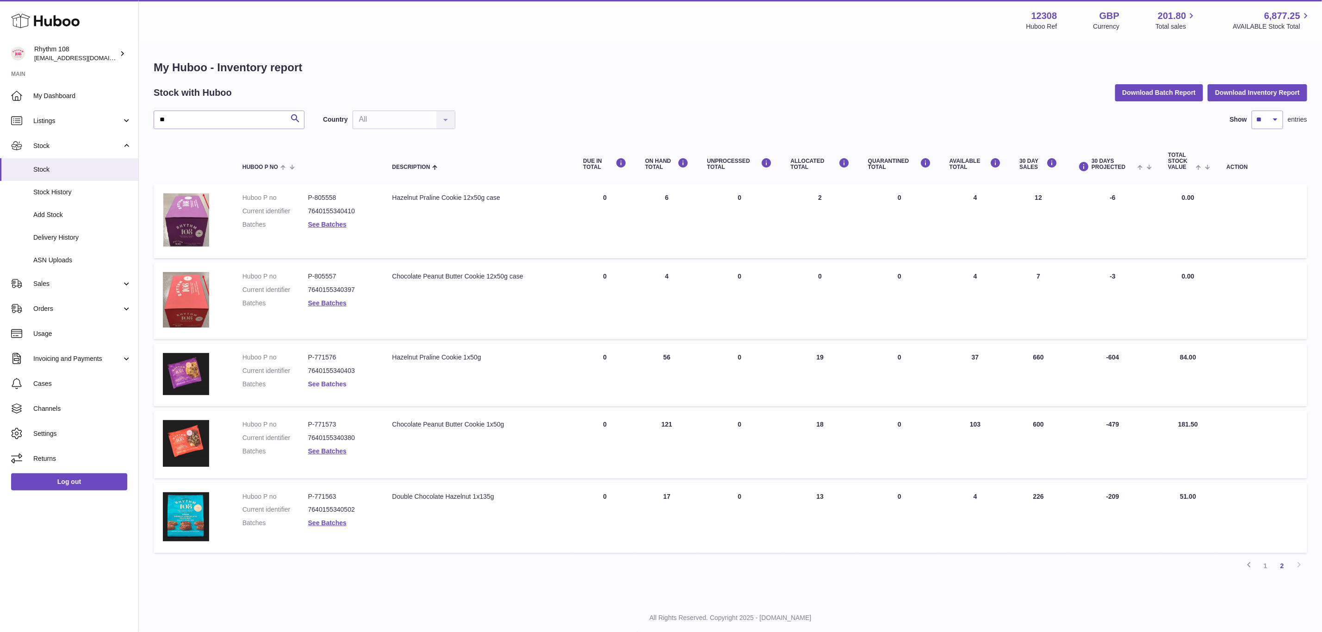
click at [336, 381] on link "See Batches" at bounding box center [327, 383] width 38 height 7
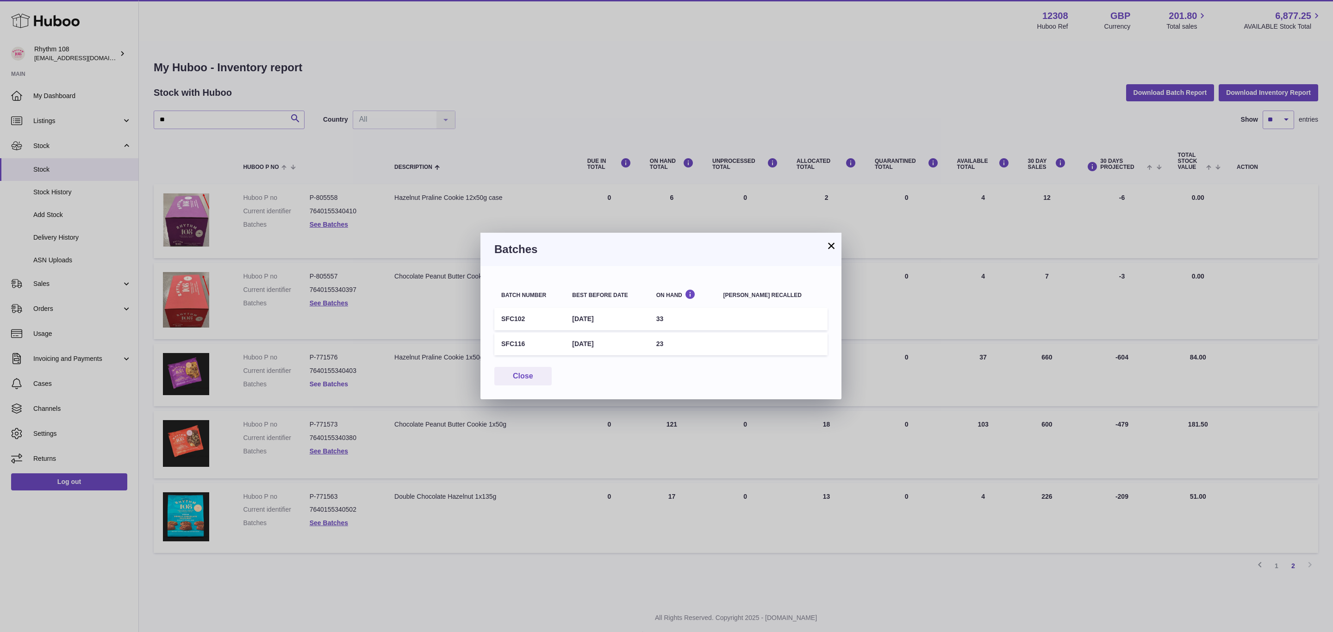
click at [336, 381] on div "× Batches Batch number Best before date On Hand Batch recalled SFC102 17th Oct …" at bounding box center [666, 316] width 1333 height 632
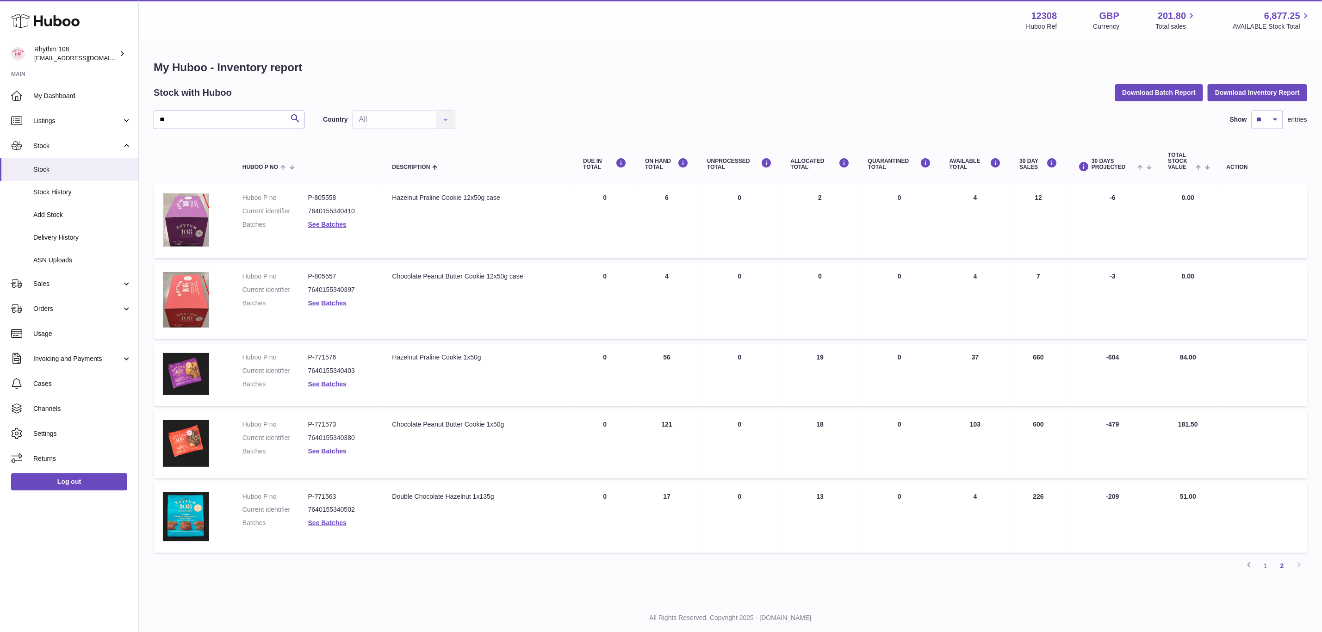
click at [337, 448] on link "See Batches" at bounding box center [327, 451] width 38 height 7
click at [337, 446] on div at bounding box center [666, 316] width 1333 height 632
drag, startPoint x: 185, startPoint y: 121, endPoint x: 144, endPoint y: 116, distance: 40.6
click at [144, 116] on div "My Huboo - Inventory report Stock with Huboo Download Batch Report Download Inv…" at bounding box center [731, 321] width 1184 height 558
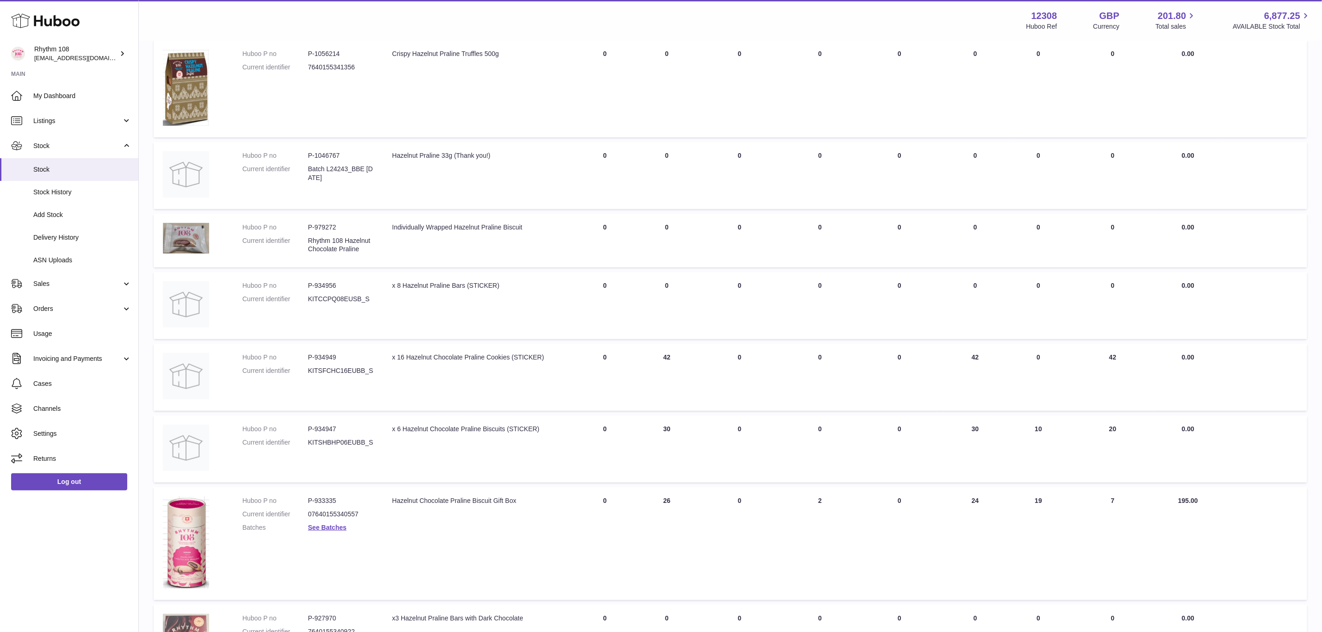
scroll to position [447, 0]
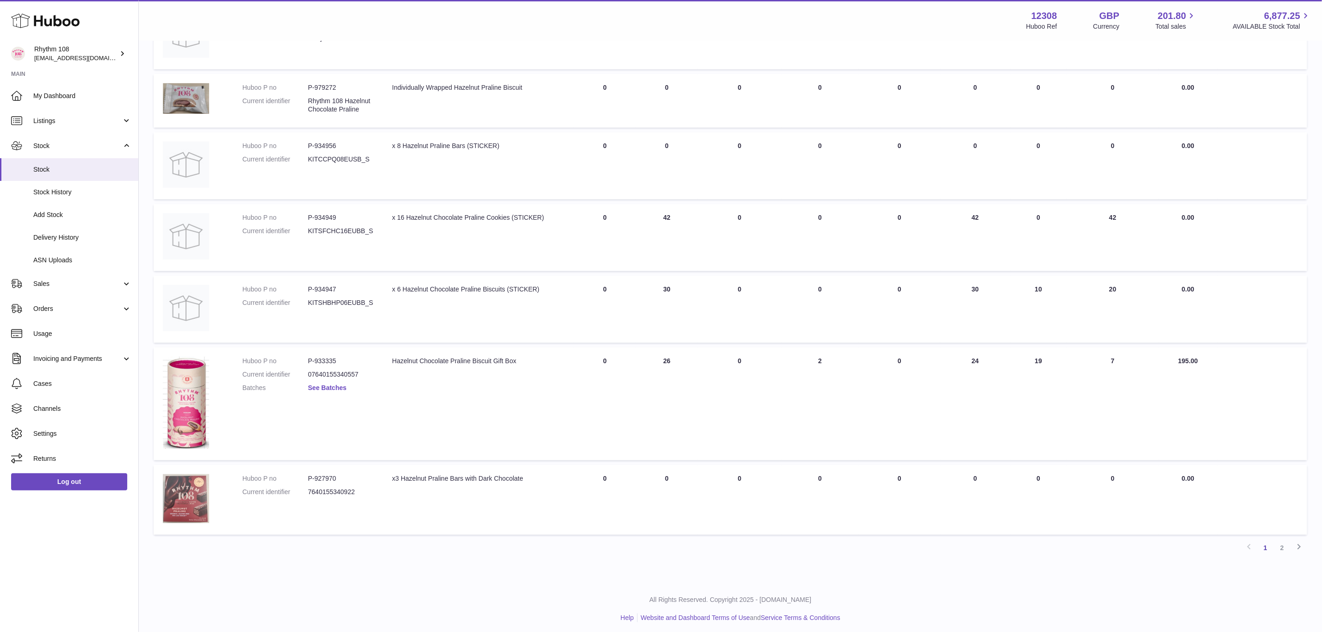
click at [344, 384] on link "See Batches" at bounding box center [327, 387] width 38 height 7
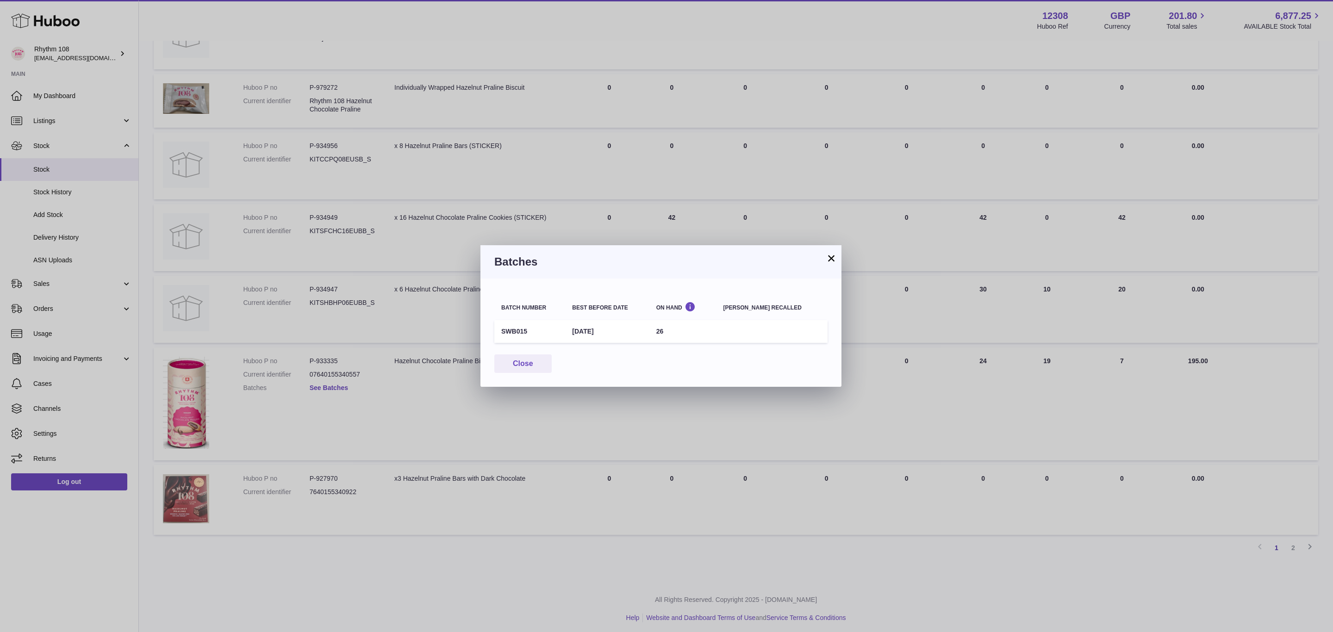
click at [344, 382] on div "× Batches Batch number Best before date On Hand Batch recalled SWB015 13th Mar …" at bounding box center [666, 316] width 1333 height 632
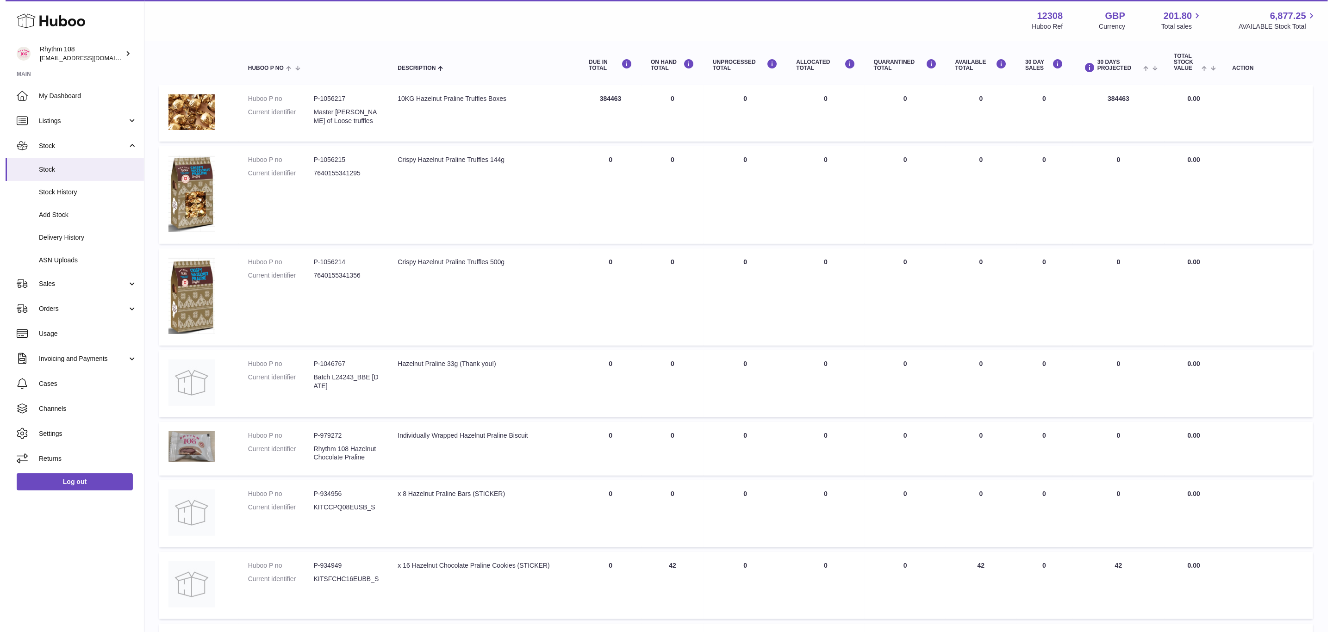
scroll to position [0, 0]
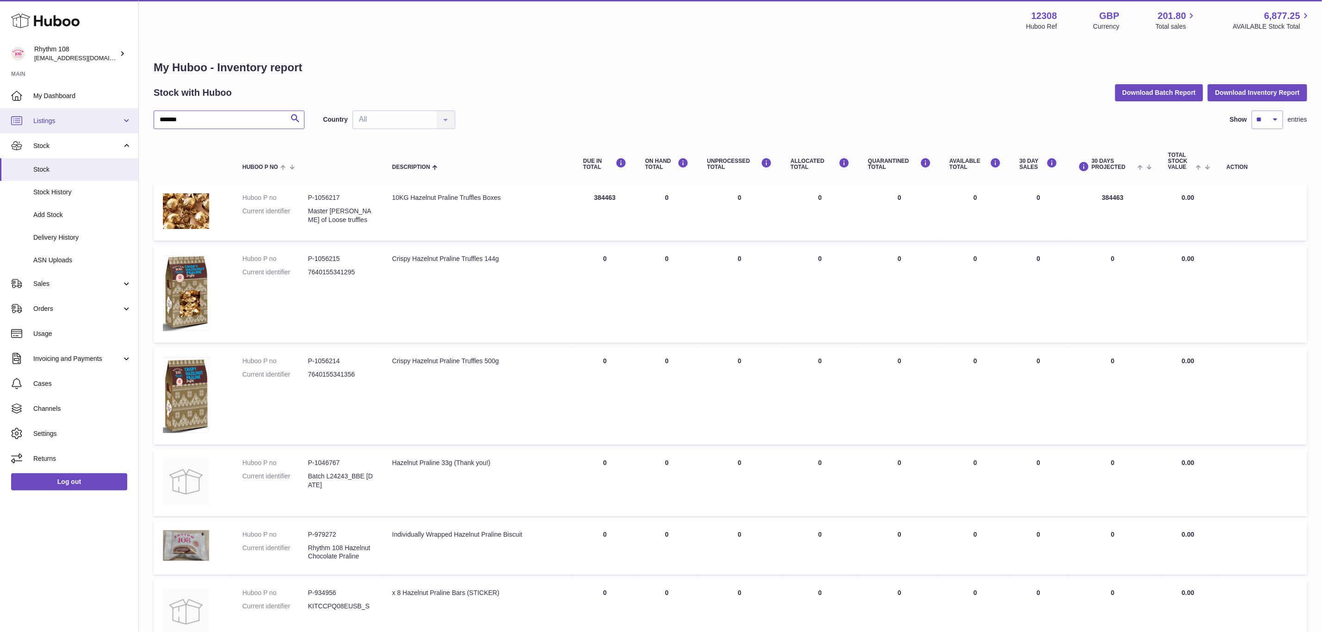
drag, startPoint x: 196, startPoint y: 124, endPoint x: 69, endPoint y: 111, distance: 127.9
click at [69, 111] on div "Huboo Rhythm 108 orders@rhythm108.com Main My Dashboard Listings Not with Huboo…" at bounding box center [661, 542] width 1322 height 1084
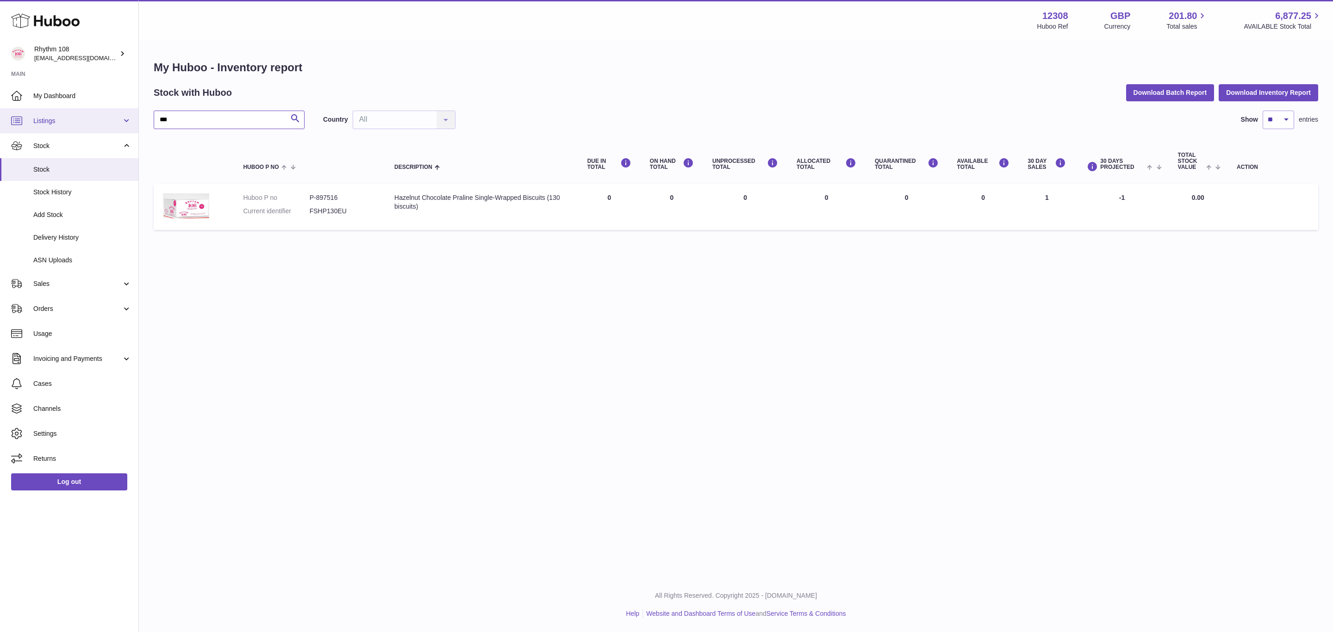
drag, startPoint x: 162, startPoint y: 120, endPoint x: 135, endPoint y: 120, distance: 26.4
click at [135, 120] on div "Huboo Rhythm 108 orders@rhythm108.com Main My Dashboard Listings Not with Huboo…" at bounding box center [666, 316] width 1333 height 632
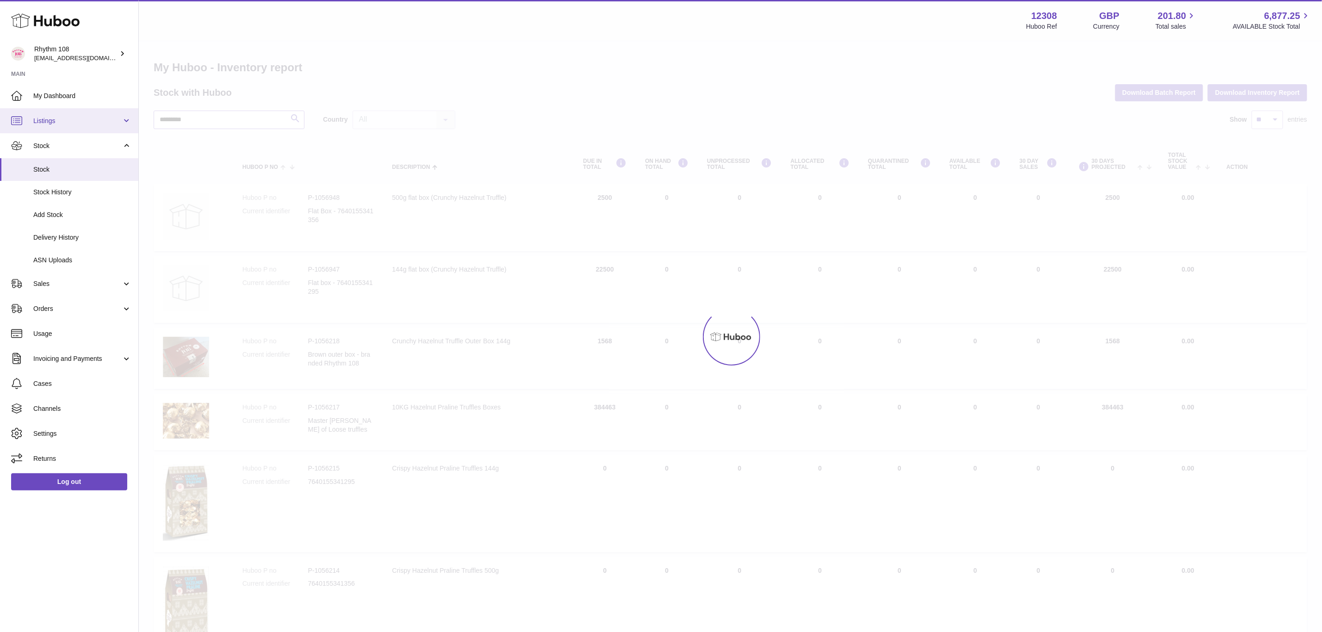
type input "*********"
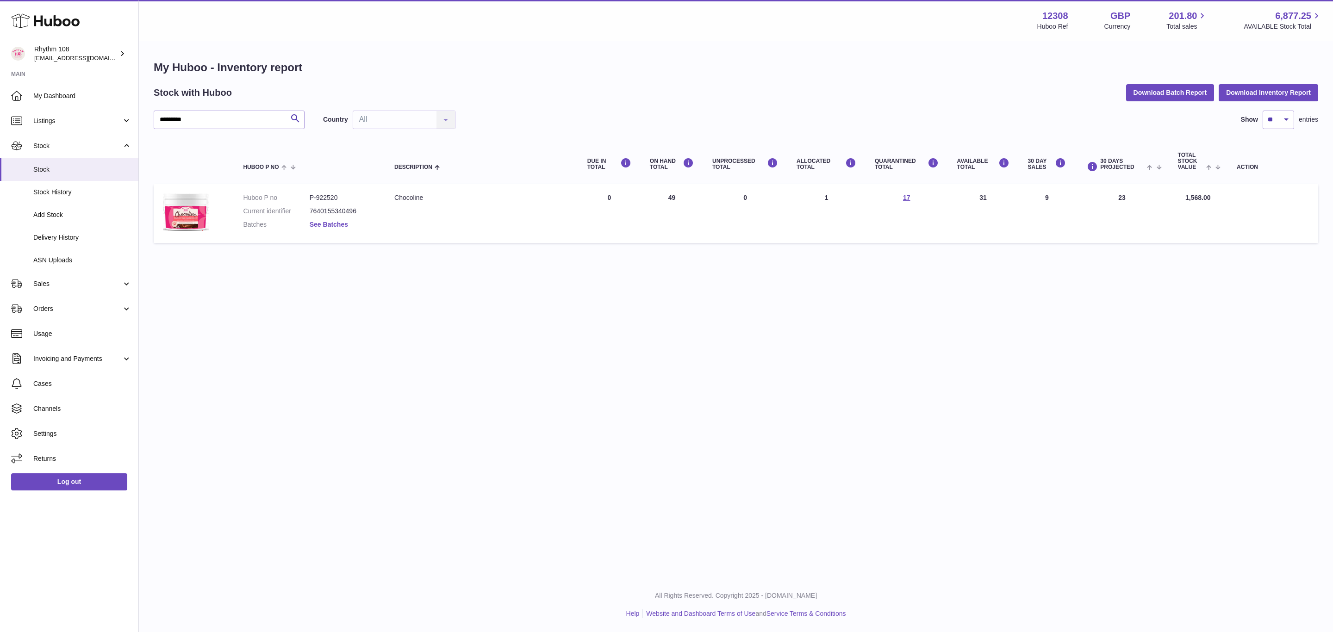
click at [335, 224] on link "See Batches" at bounding box center [329, 224] width 38 height 7
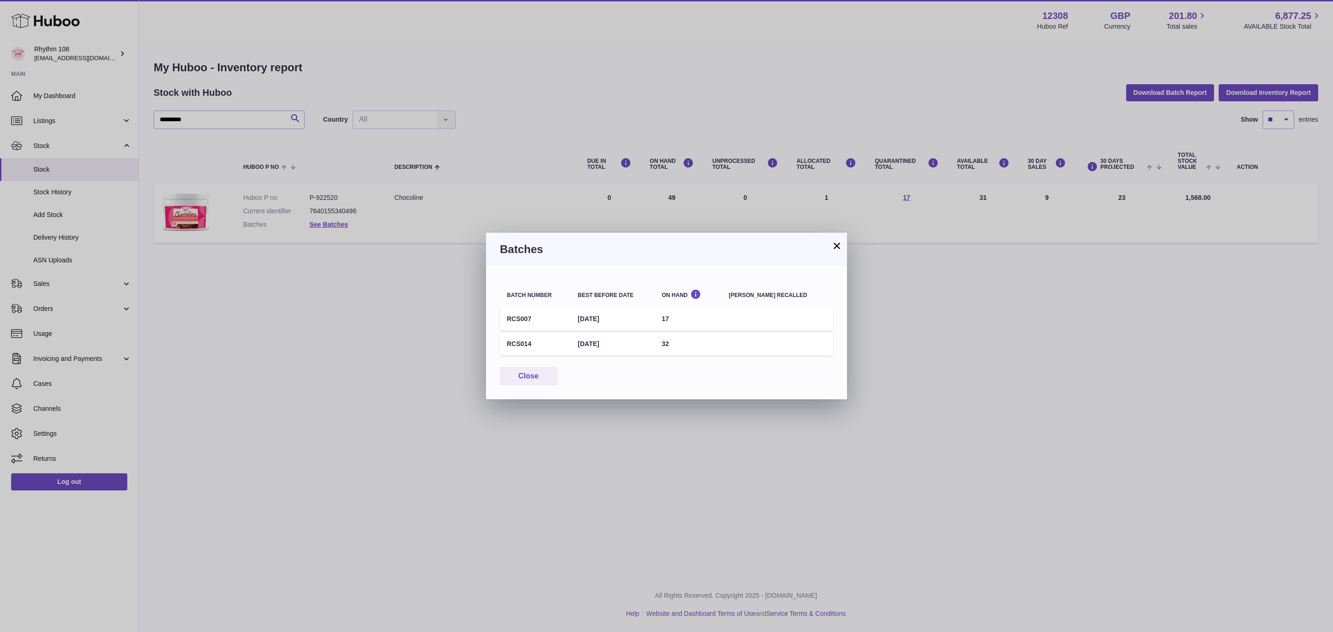
click at [838, 248] on button "×" at bounding box center [836, 245] width 11 height 11
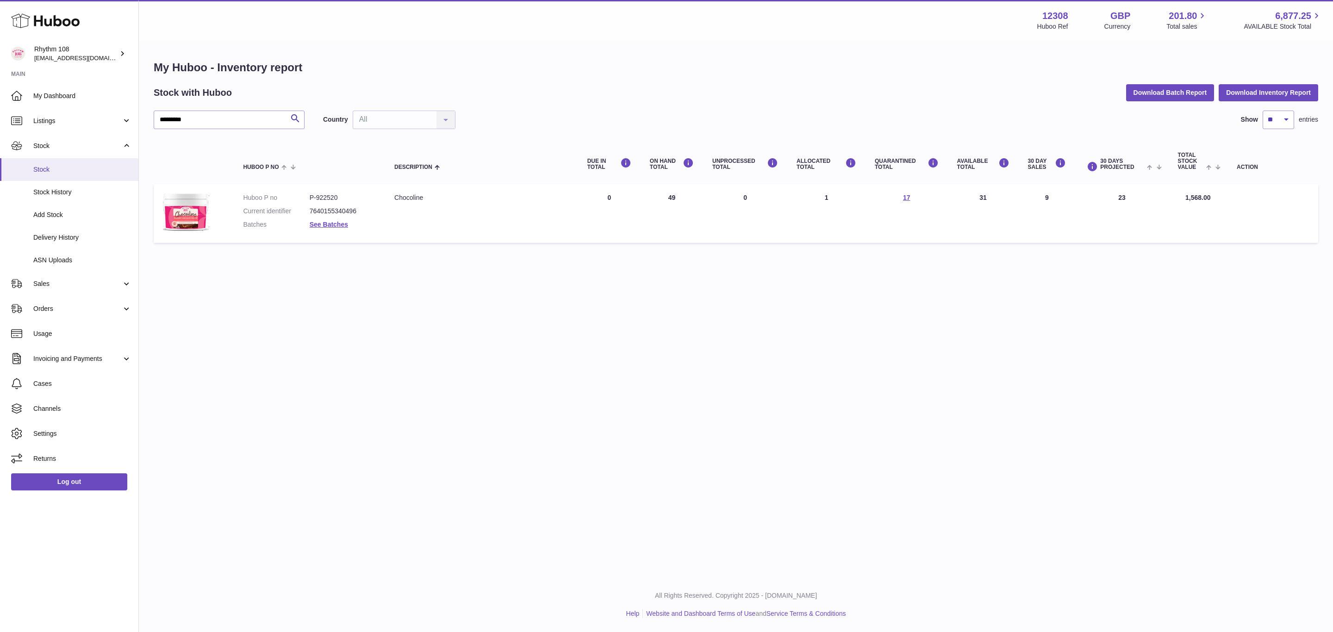
click at [56, 171] on span "Stock" at bounding box center [82, 169] width 98 height 9
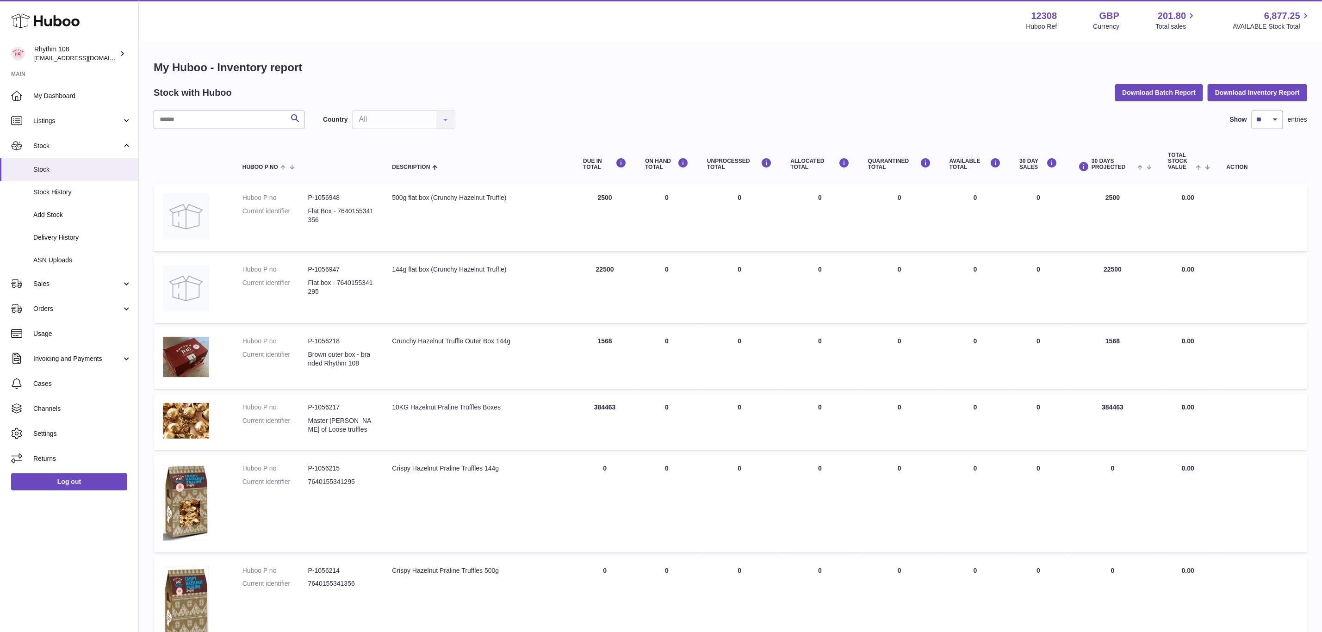
click at [600, 74] on h1 "My Huboo - Inventory report" at bounding box center [731, 67] width 1154 height 15
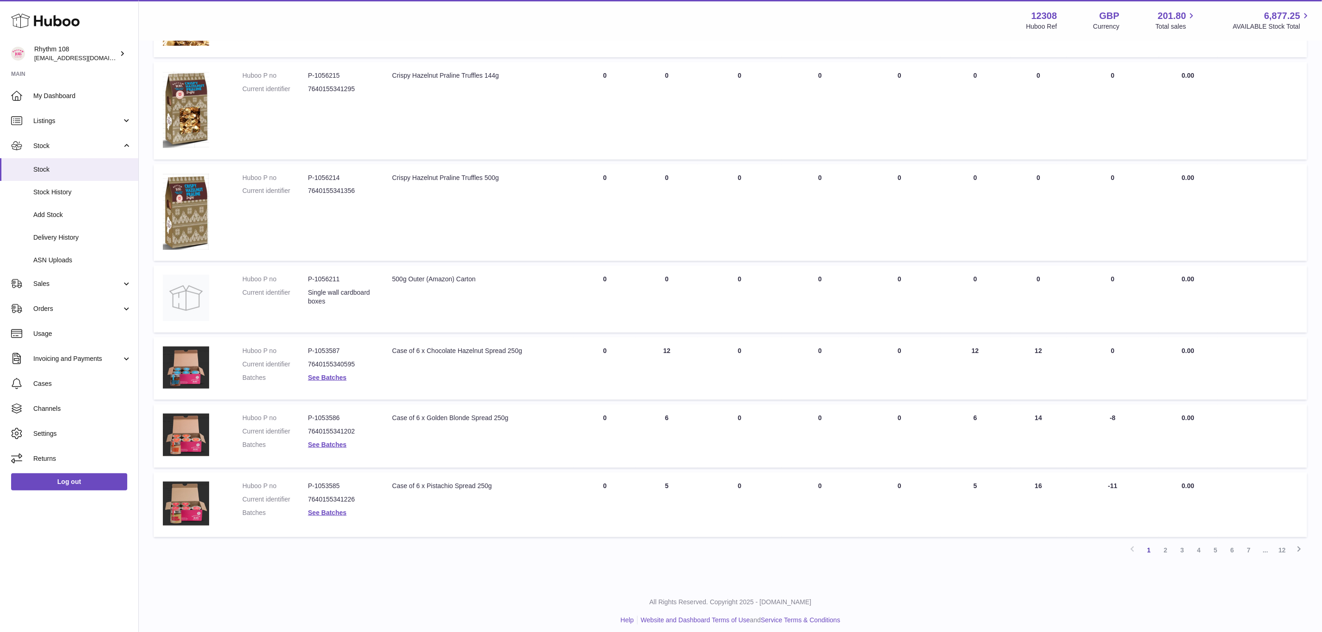
scroll to position [396, 0]
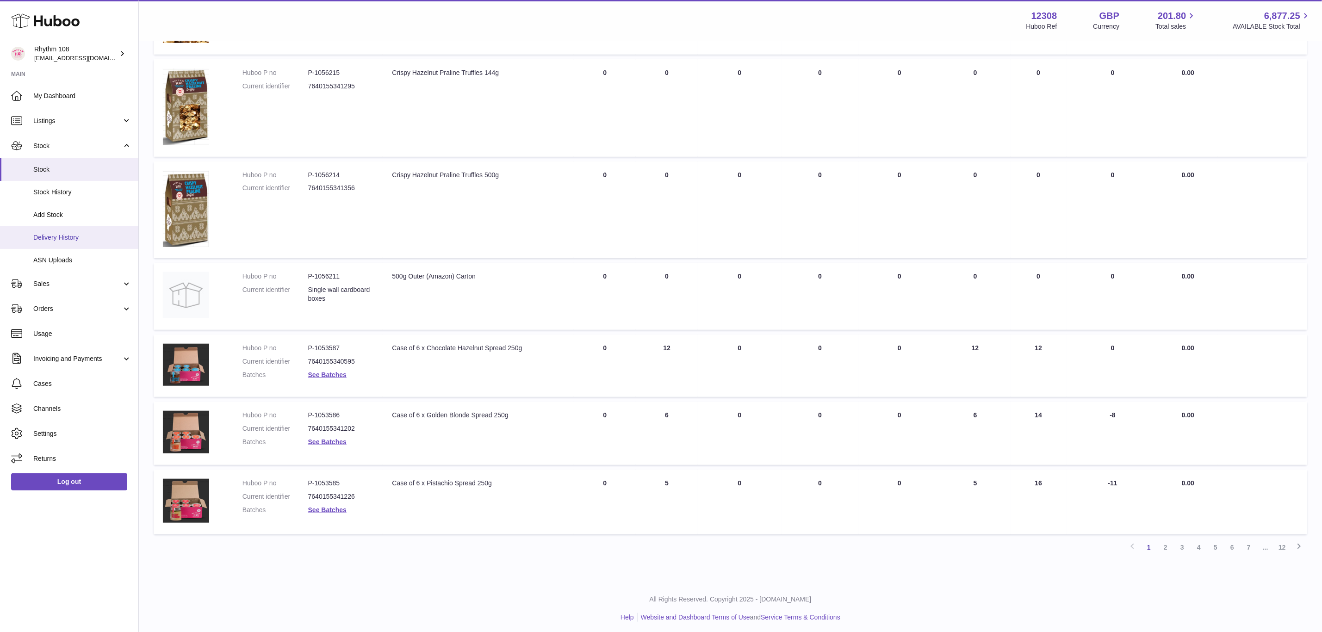
click at [46, 244] on link "Delivery History" at bounding box center [69, 237] width 138 height 23
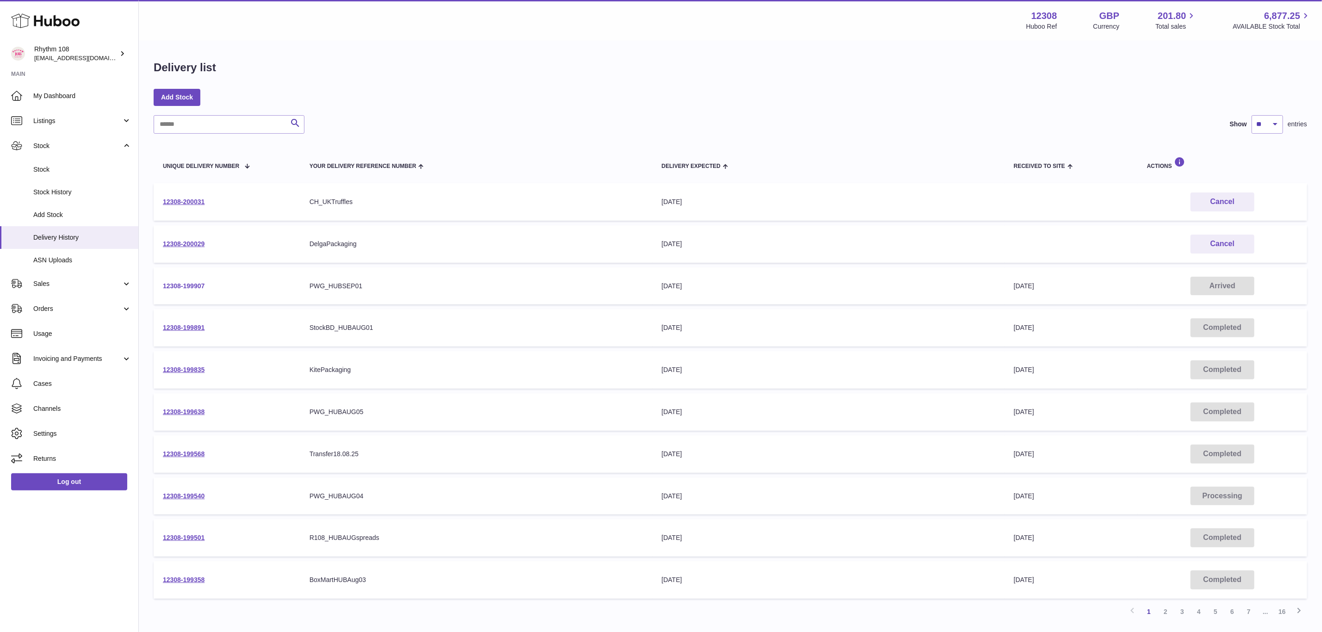
click at [199, 282] on link "12308-199907" at bounding box center [184, 285] width 42 height 7
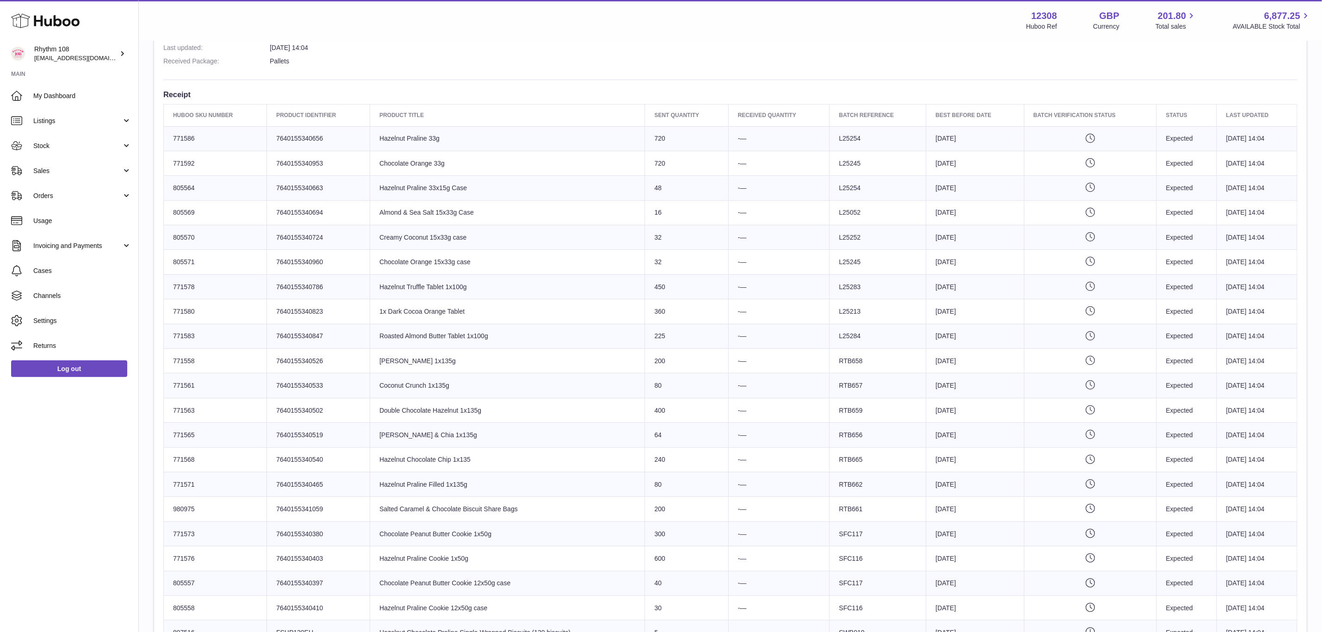
scroll to position [278, 0]
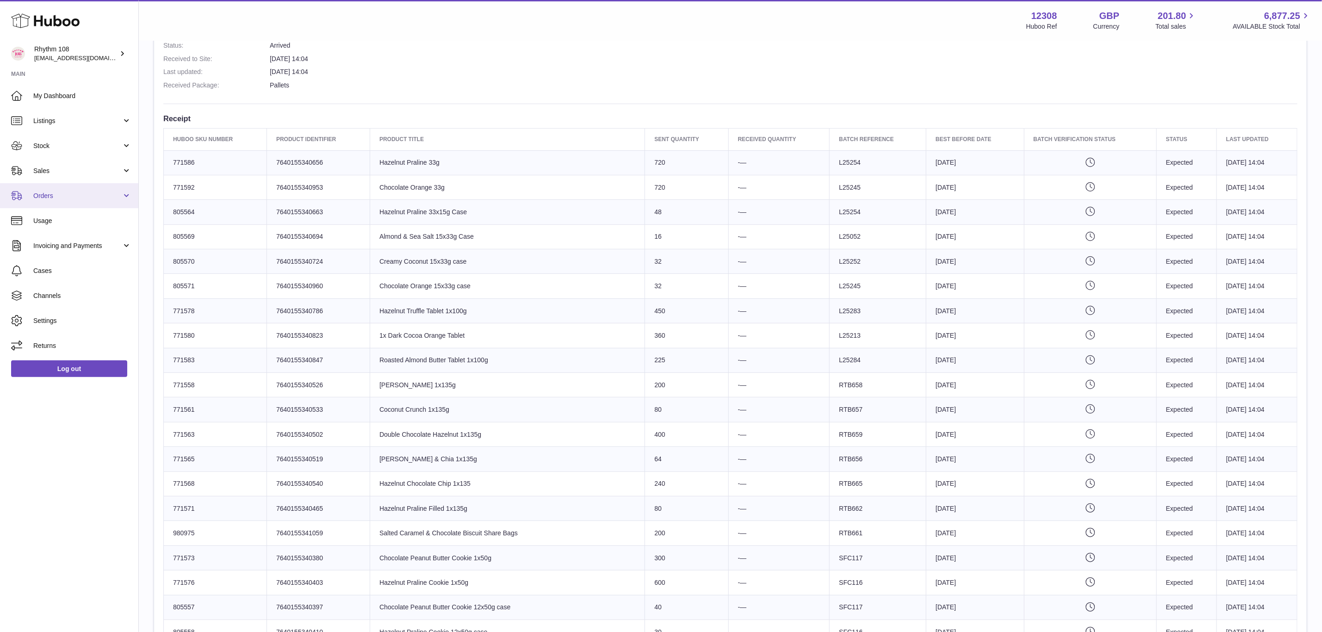
click at [50, 193] on span "Orders" at bounding box center [77, 196] width 88 height 9
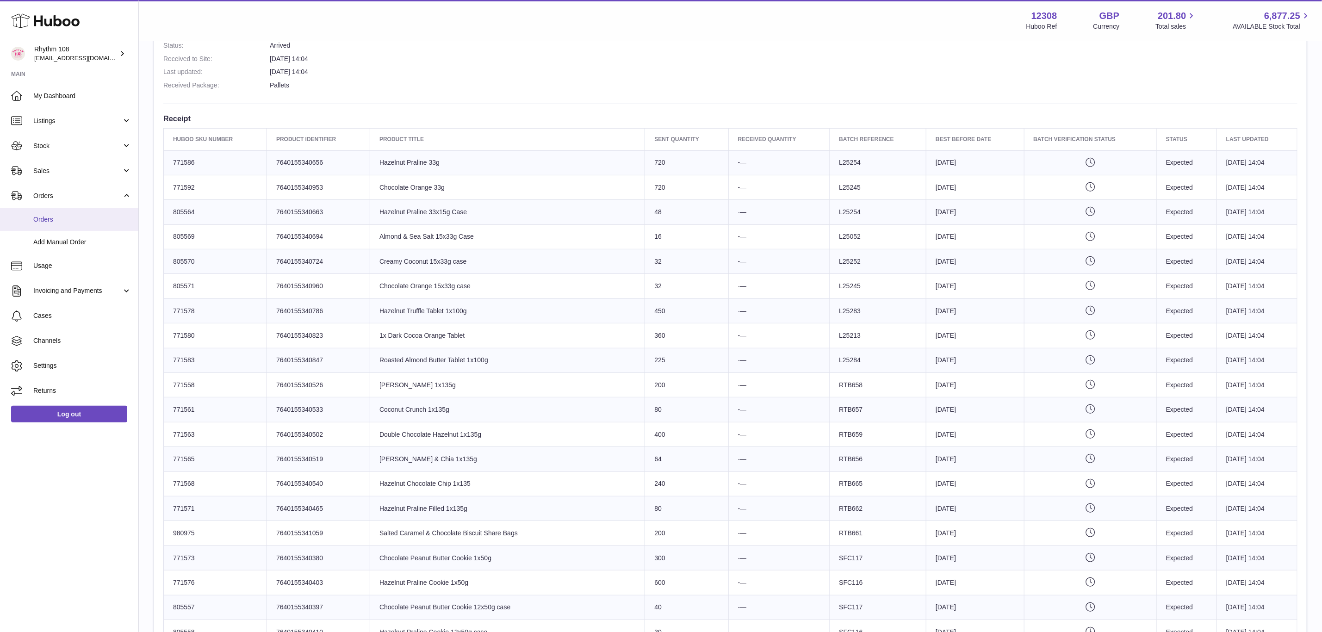
click at [47, 212] on link "Orders" at bounding box center [69, 219] width 138 height 23
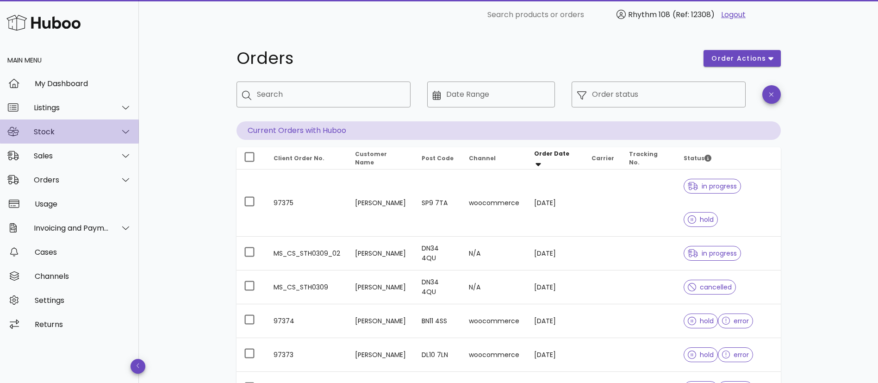
click at [47, 132] on div "Stock" at bounding box center [71, 131] width 75 height 9
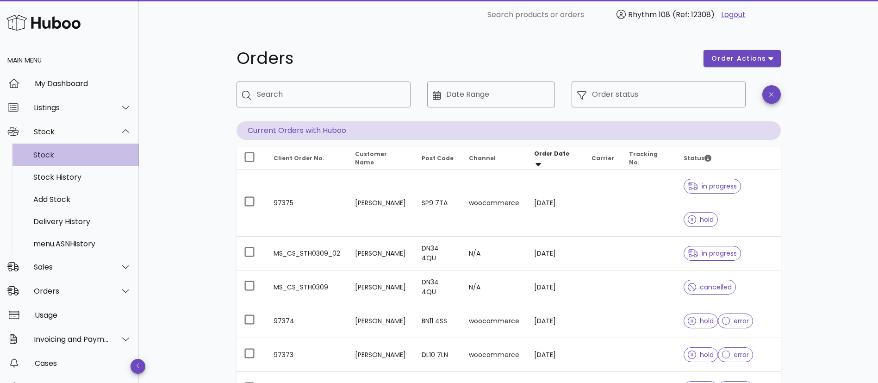
click at [51, 159] on div "Stock" at bounding box center [82, 154] width 98 height 9
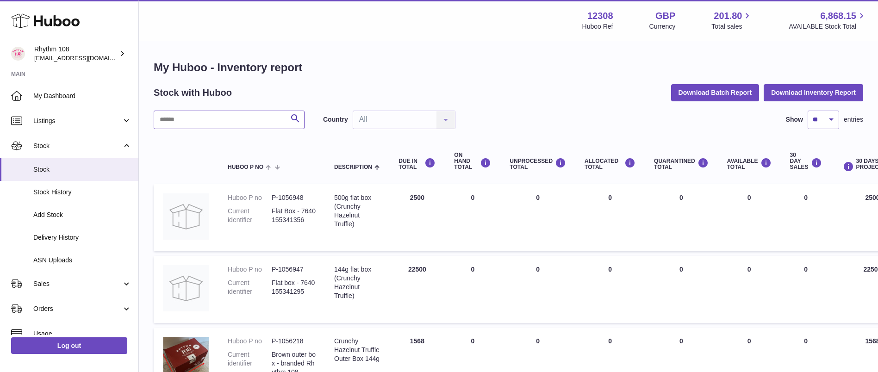
click at [221, 118] on input "text" at bounding box center [229, 120] width 151 height 19
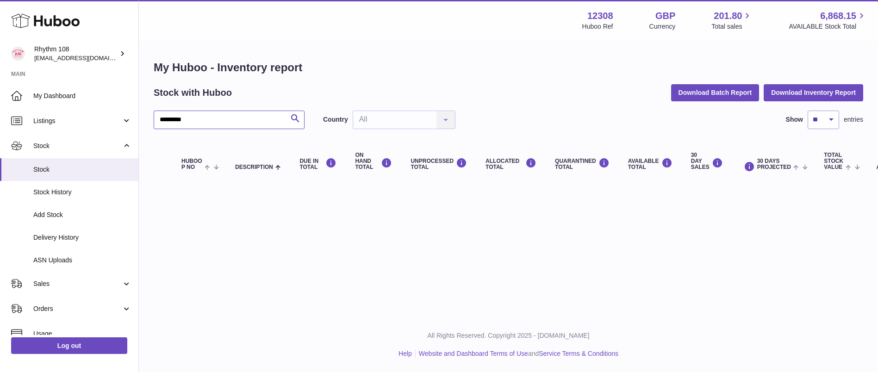
type input "*********"
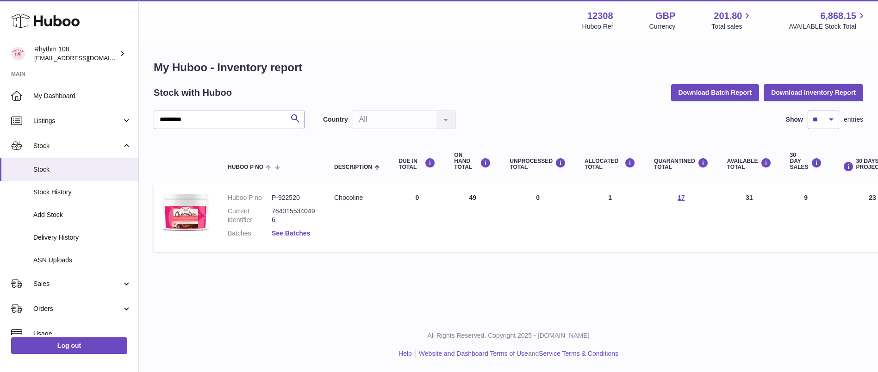
click at [283, 231] on link "See Batches" at bounding box center [291, 233] width 38 height 7
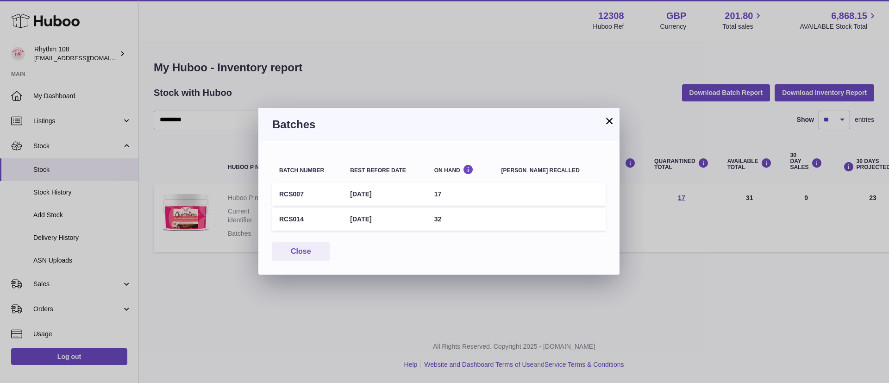
click at [613, 125] on button "×" at bounding box center [609, 120] width 11 height 11
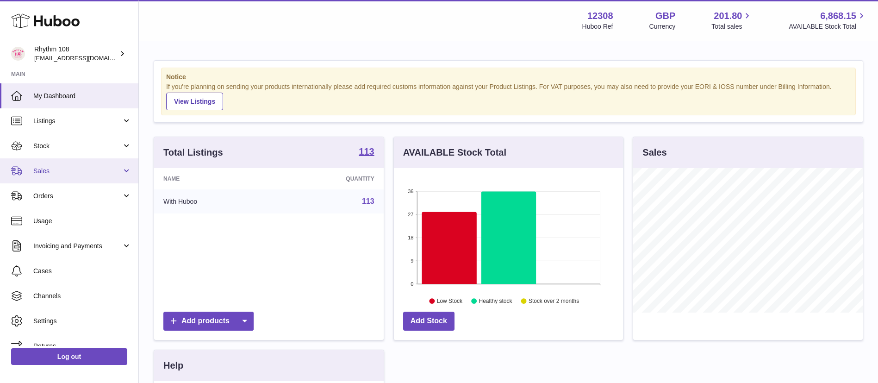
click at [36, 168] on span "Sales" at bounding box center [77, 171] width 88 height 9
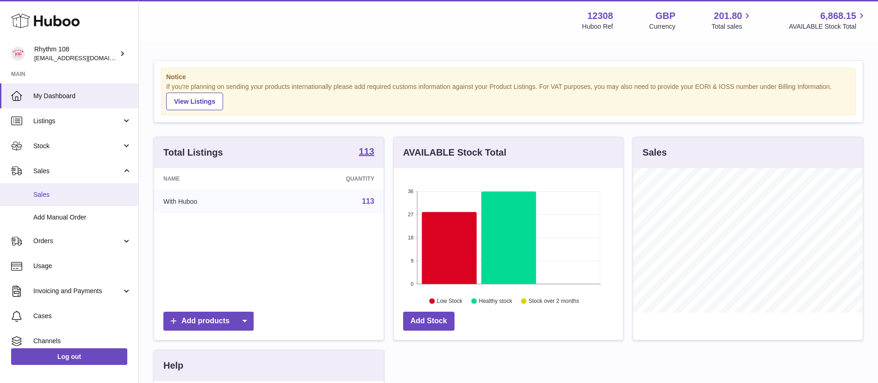
click at [37, 192] on span "Sales" at bounding box center [82, 194] width 98 height 9
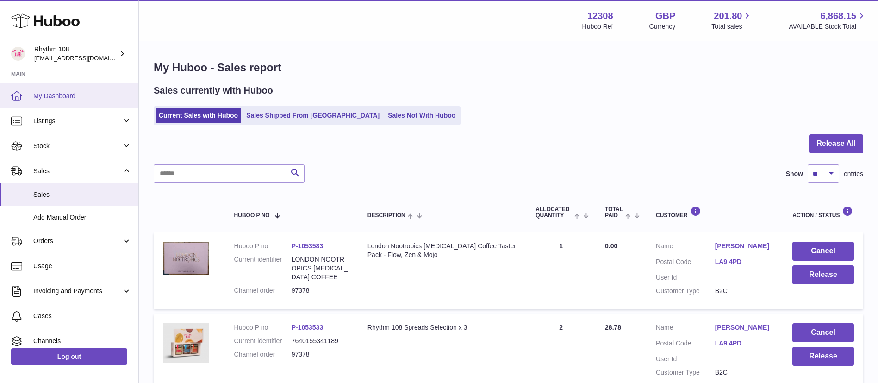
click at [73, 97] on span "My Dashboard" at bounding box center [82, 96] width 98 height 9
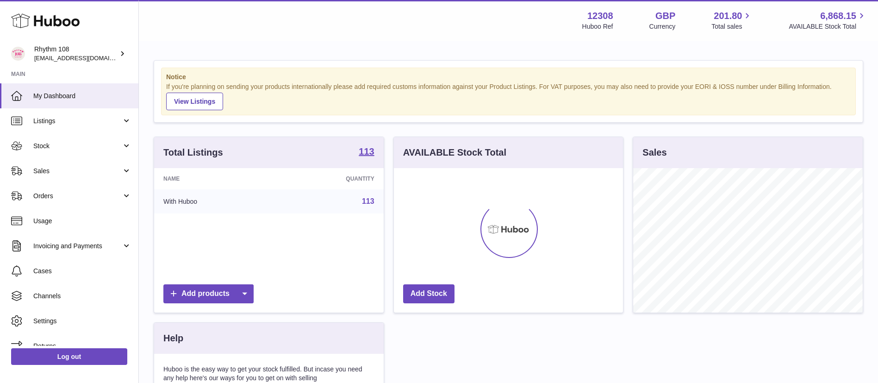
scroll to position [144, 229]
